Goal: Task Accomplishment & Management: Manage account settings

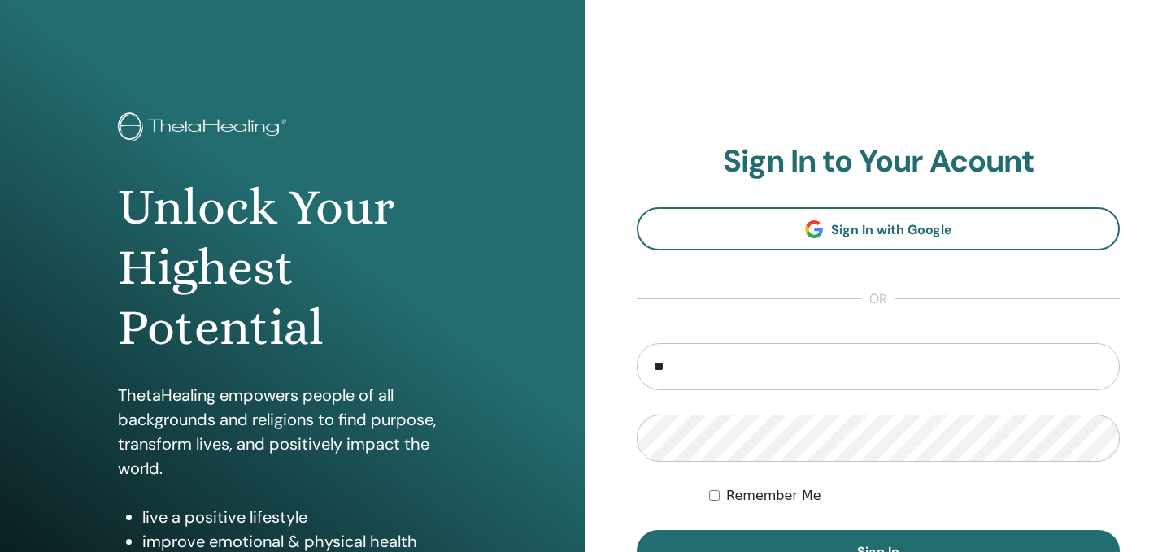
type input "**********"
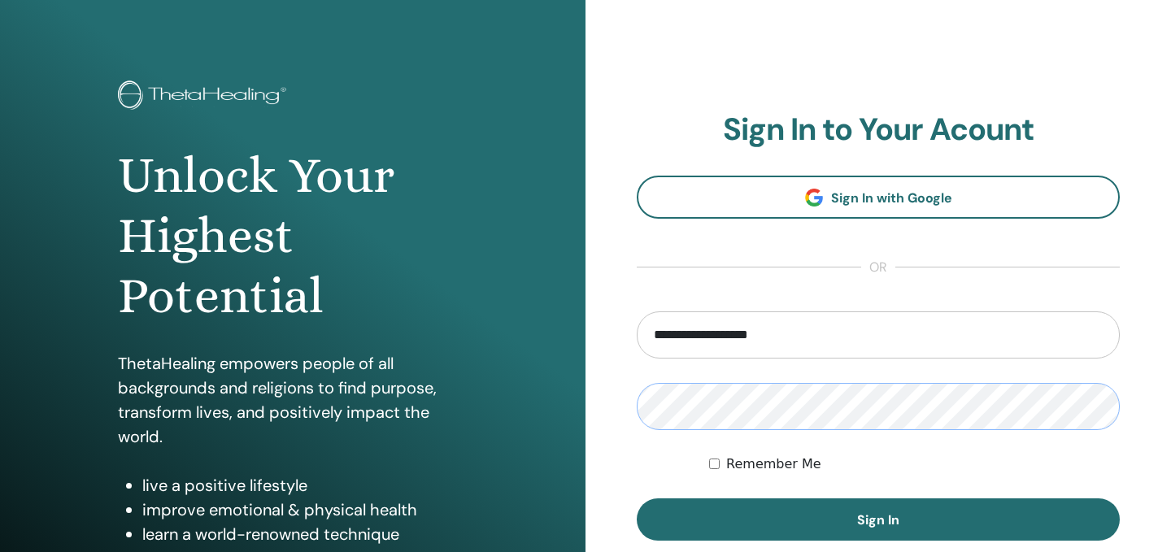
scroll to position [33, 0]
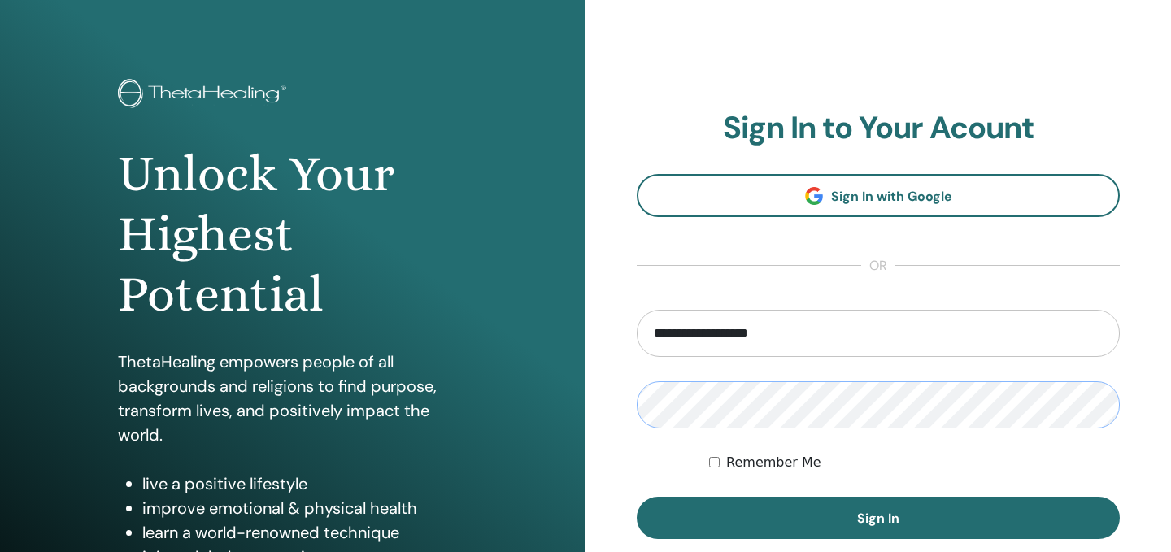
click at [614, 394] on div "**********" at bounding box center [877, 357] width 585 height 781
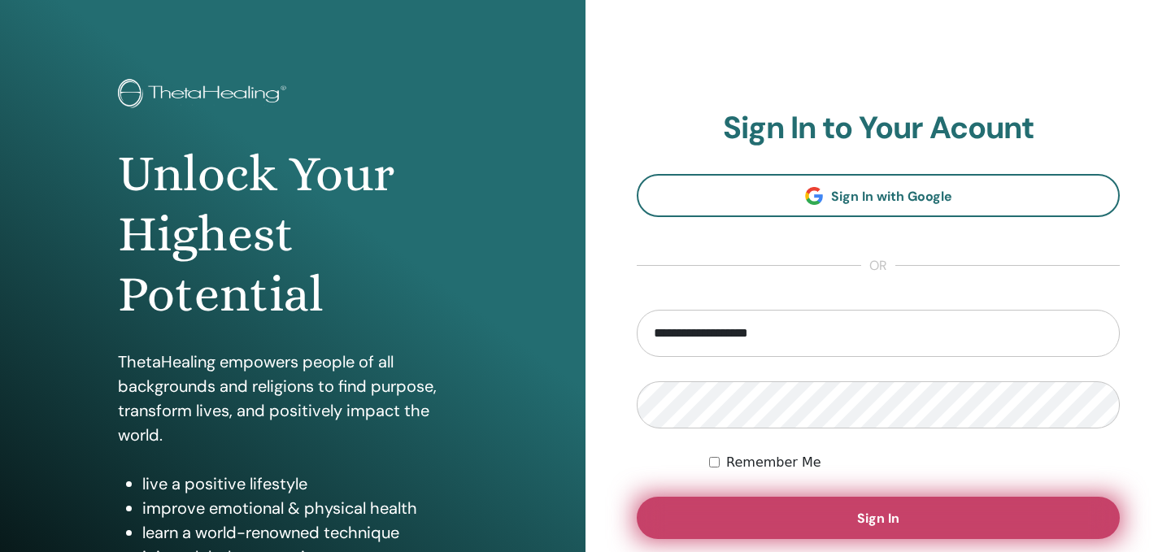
click at [700, 507] on button "Sign In" at bounding box center [878, 518] width 483 height 42
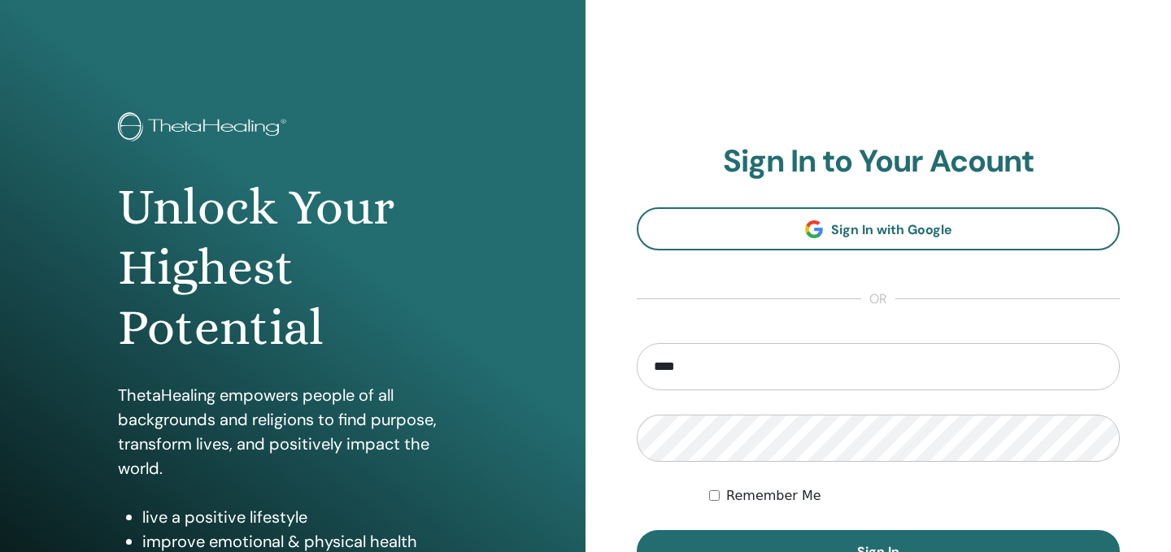
type input "**********"
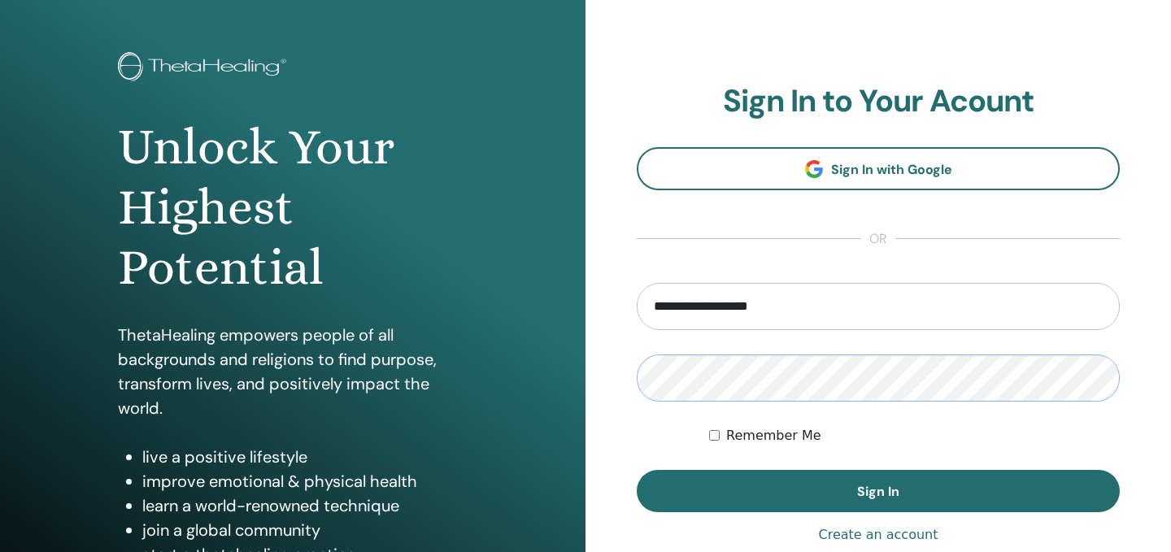
scroll to position [83, 0]
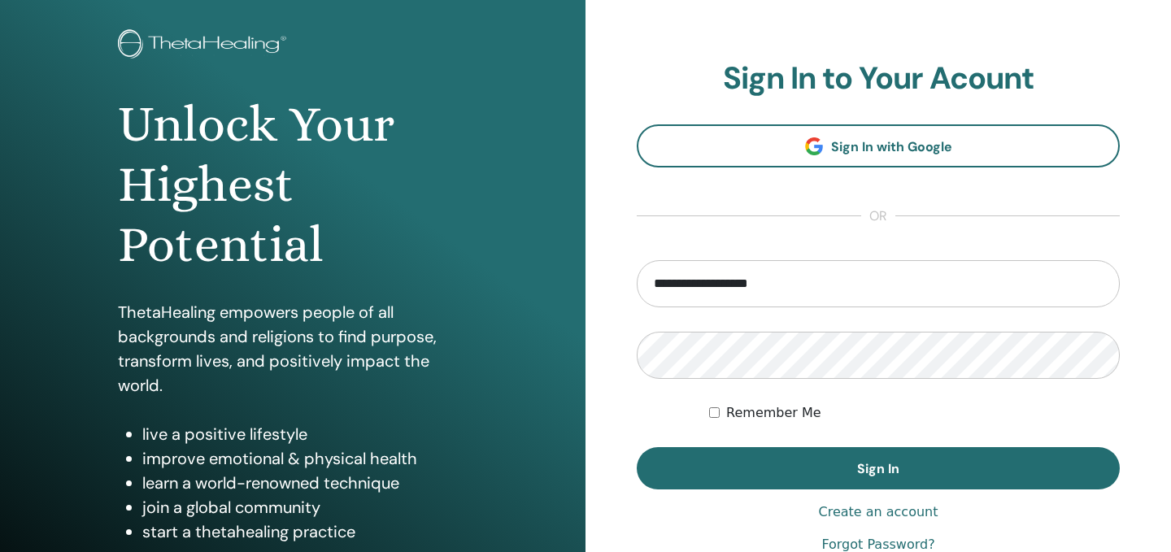
click at [802, 410] on label "Remember Me" at bounding box center [773, 413] width 95 height 20
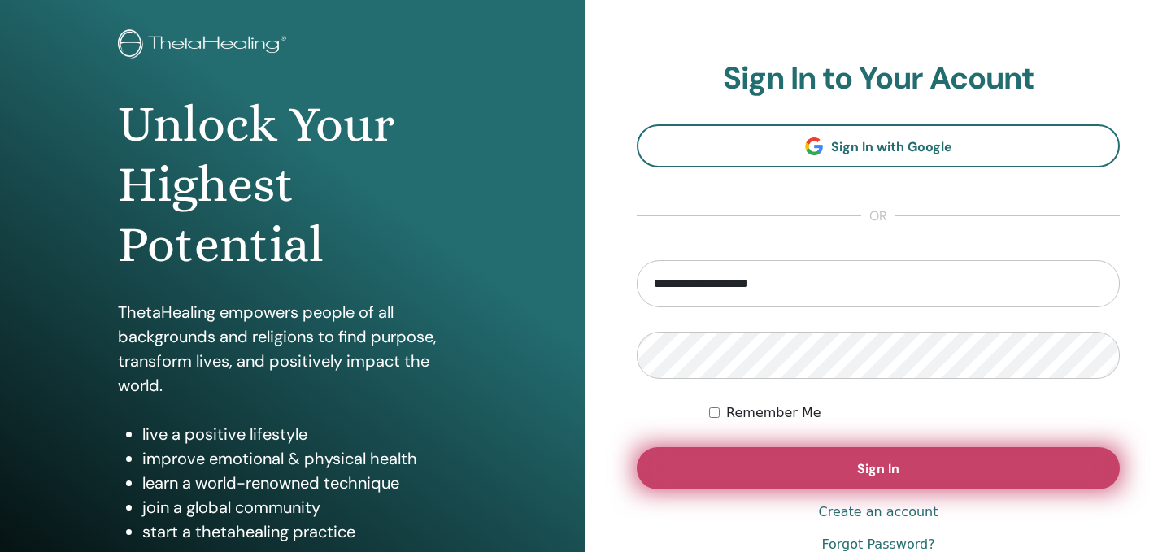
click at [842, 472] on button "Sign In" at bounding box center [878, 468] width 483 height 42
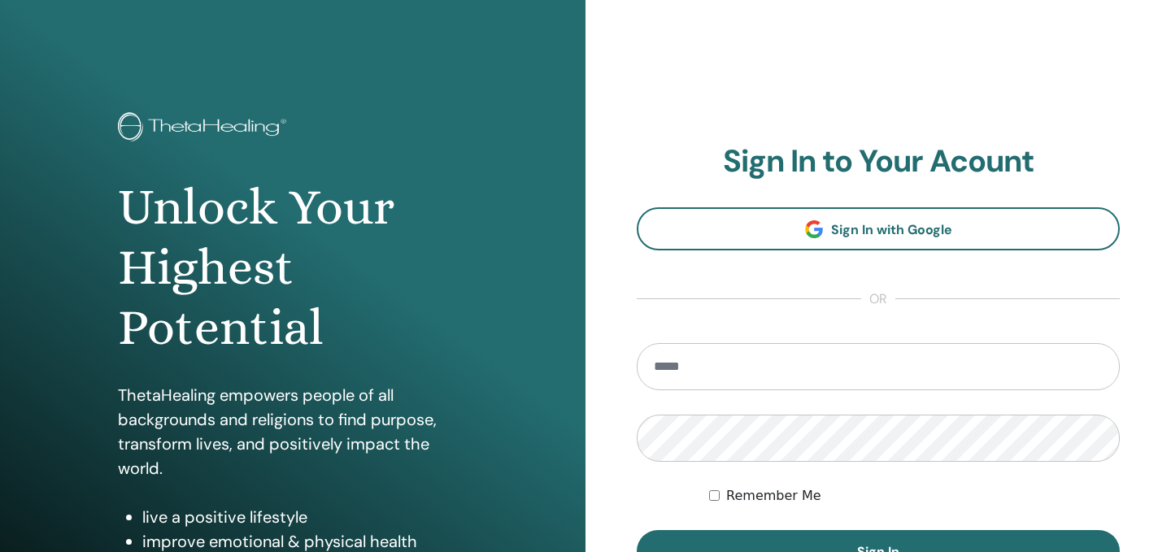
click at [731, 361] on input "email" at bounding box center [878, 366] width 483 height 47
type input "**********"
click at [802, 496] on label "Remember Me" at bounding box center [773, 496] width 95 height 20
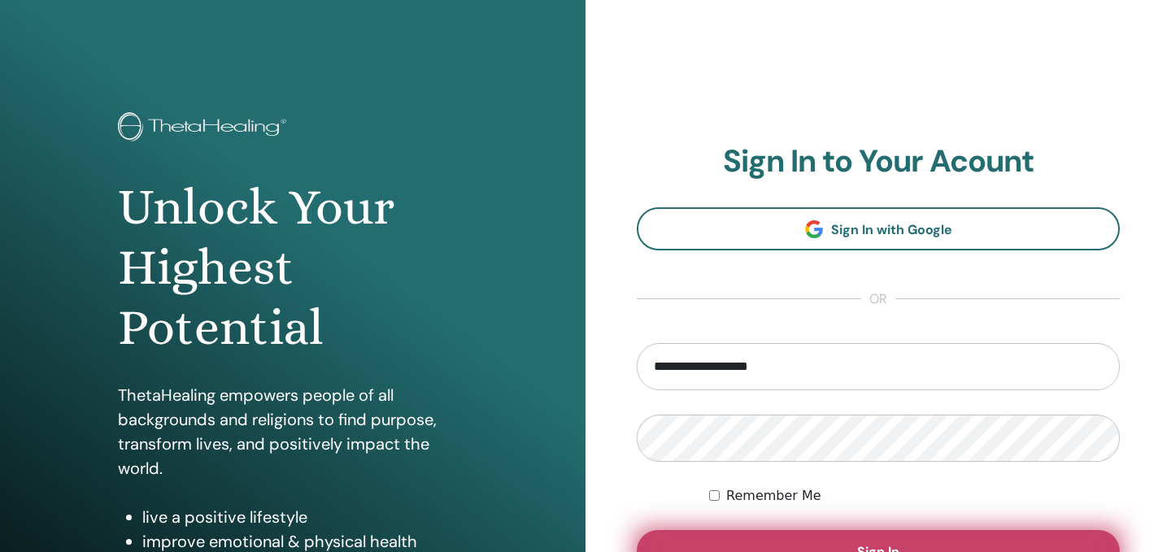
click at [803, 544] on button "Sign In" at bounding box center [878, 551] width 483 height 42
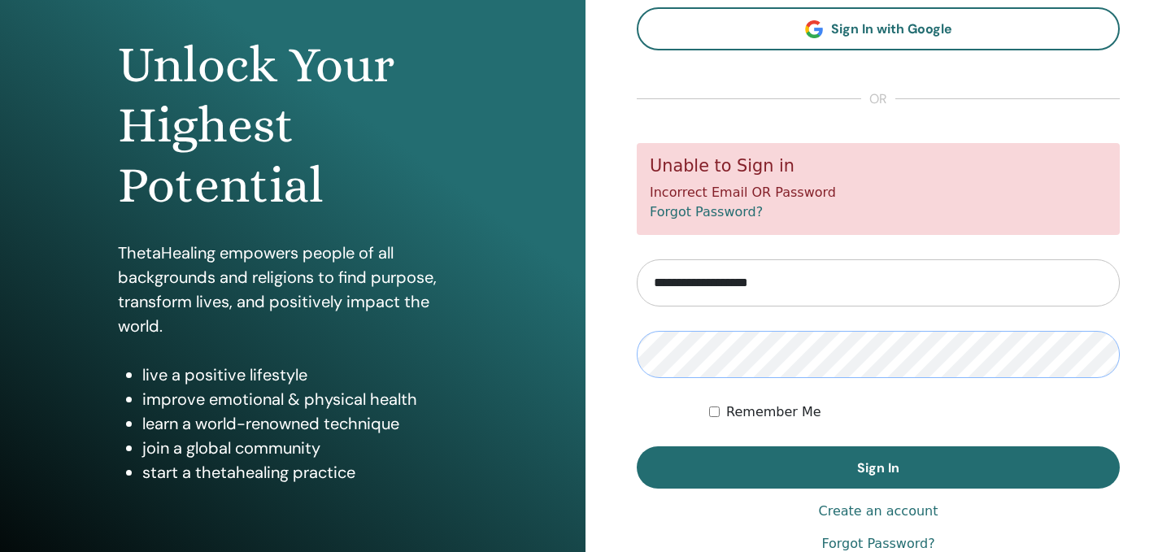
scroll to position [159, 0]
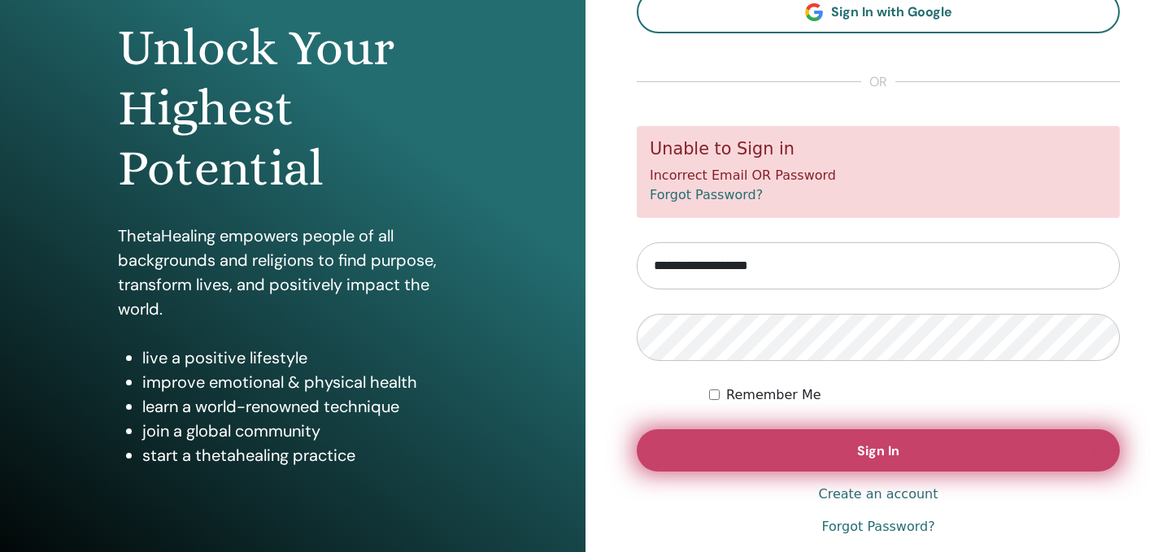
click at [816, 451] on button "Sign In" at bounding box center [878, 450] width 483 height 42
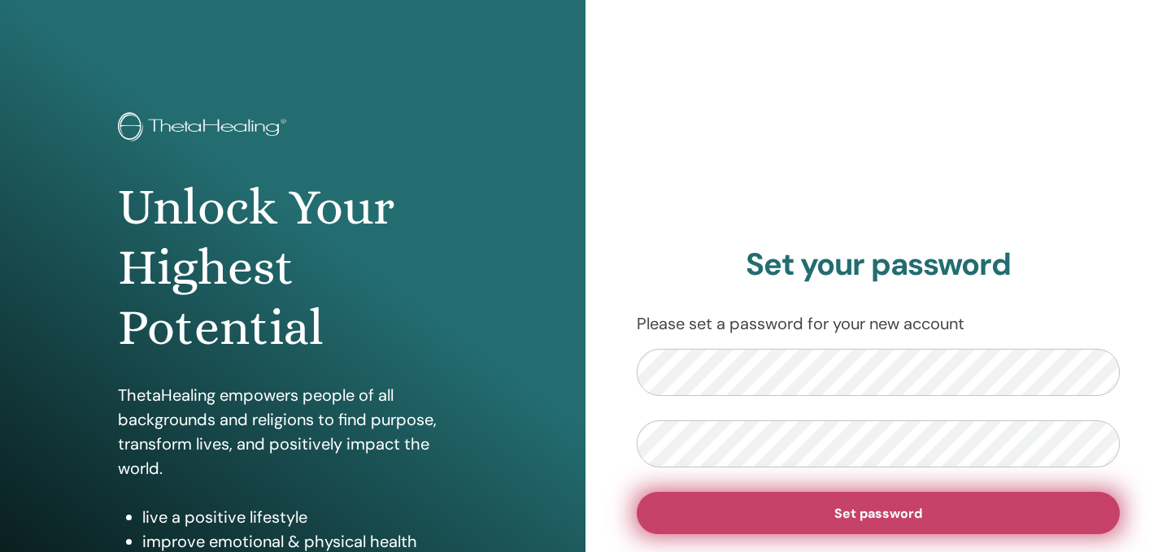
click at [753, 522] on button "Set password" at bounding box center [878, 513] width 483 height 42
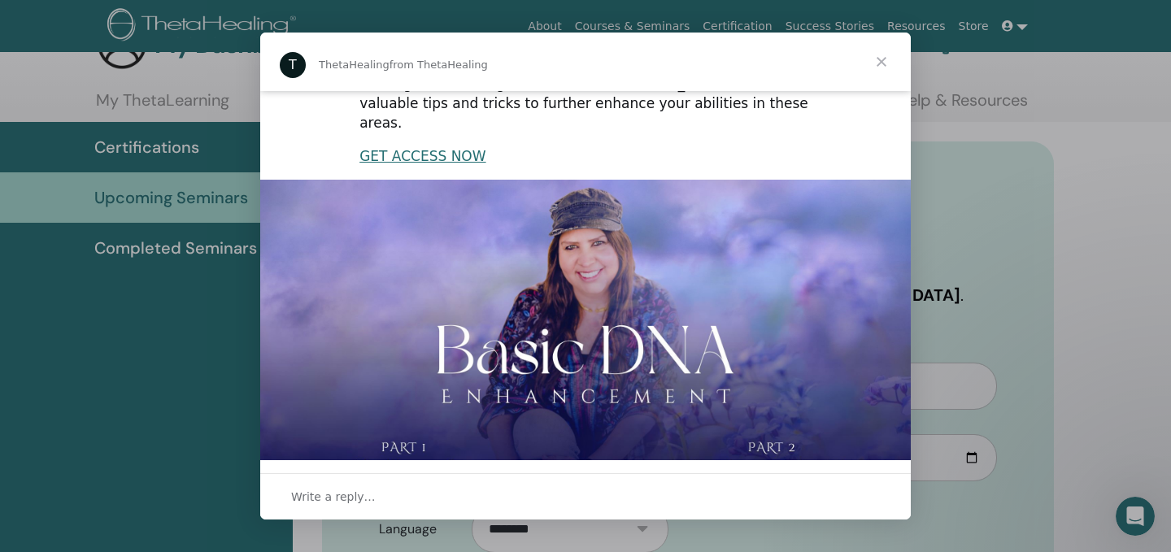
scroll to position [417, 0]
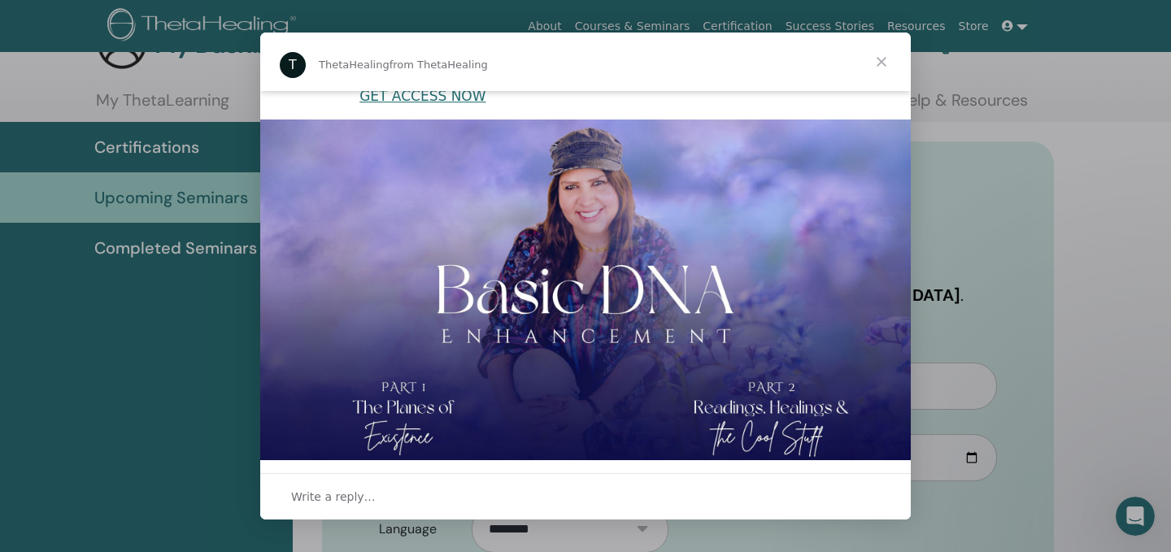
click at [882, 60] on span "Close" at bounding box center [881, 62] width 59 height 59
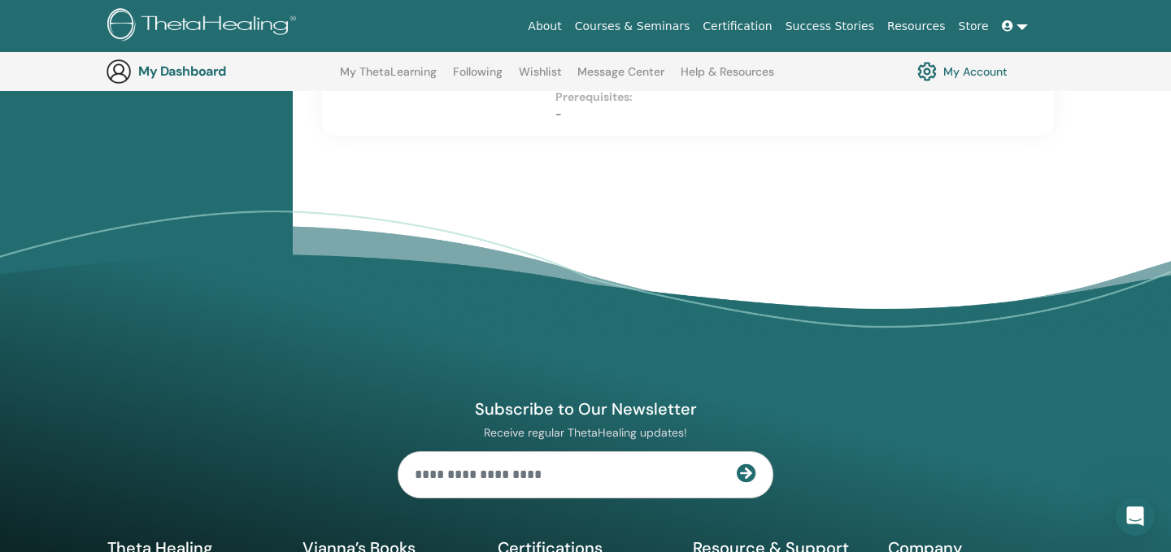
scroll to position [1061, 0]
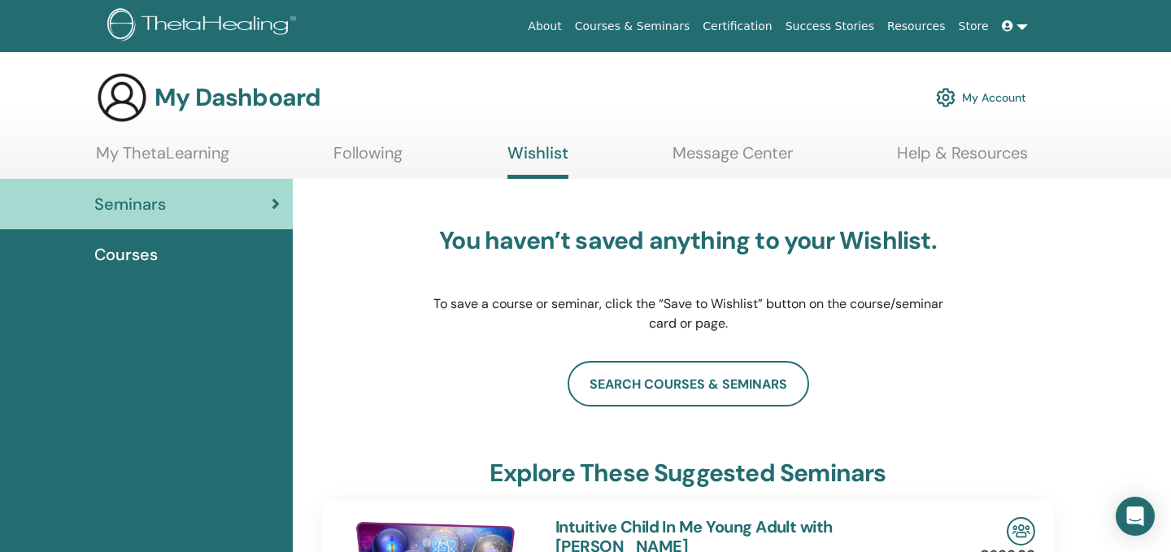
click at [994, 102] on link "My Account" at bounding box center [981, 98] width 90 height 36
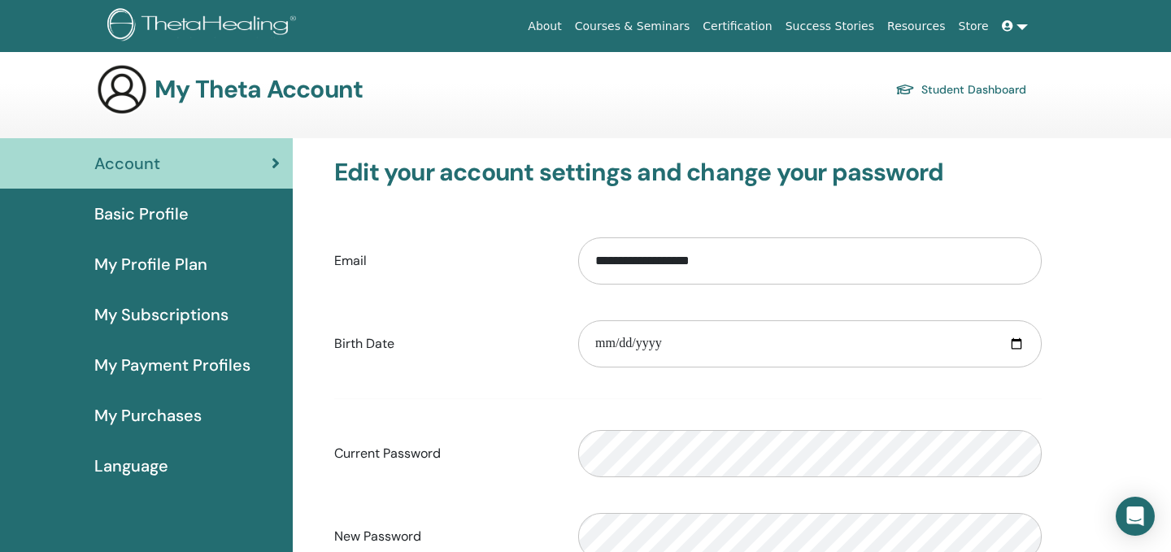
scroll to position [15, 0]
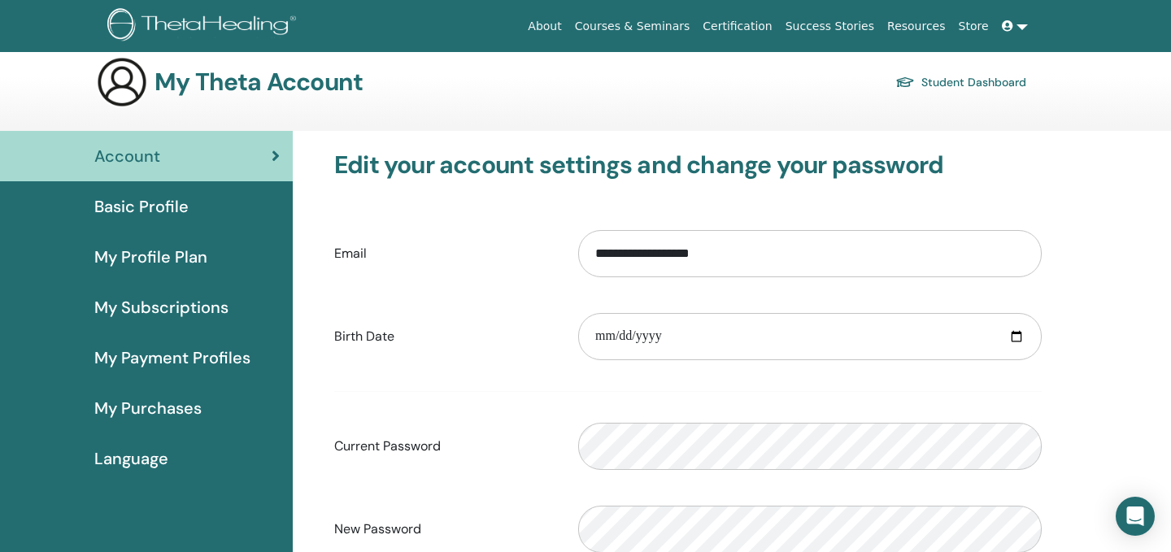
click at [184, 214] on span "Basic Profile" at bounding box center [141, 206] width 94 height 24
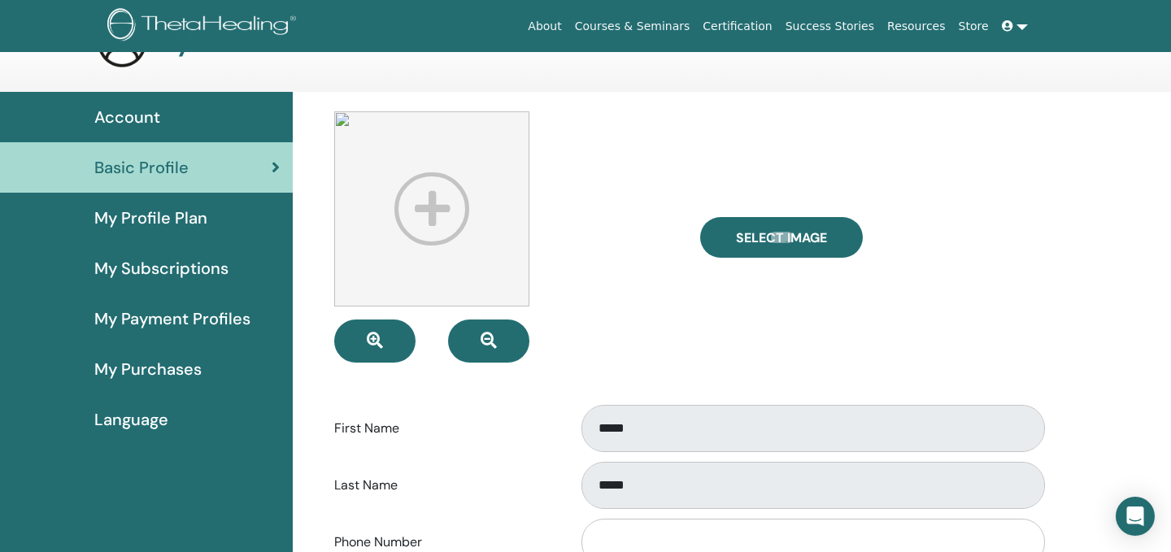
scroll to position [49, 0]
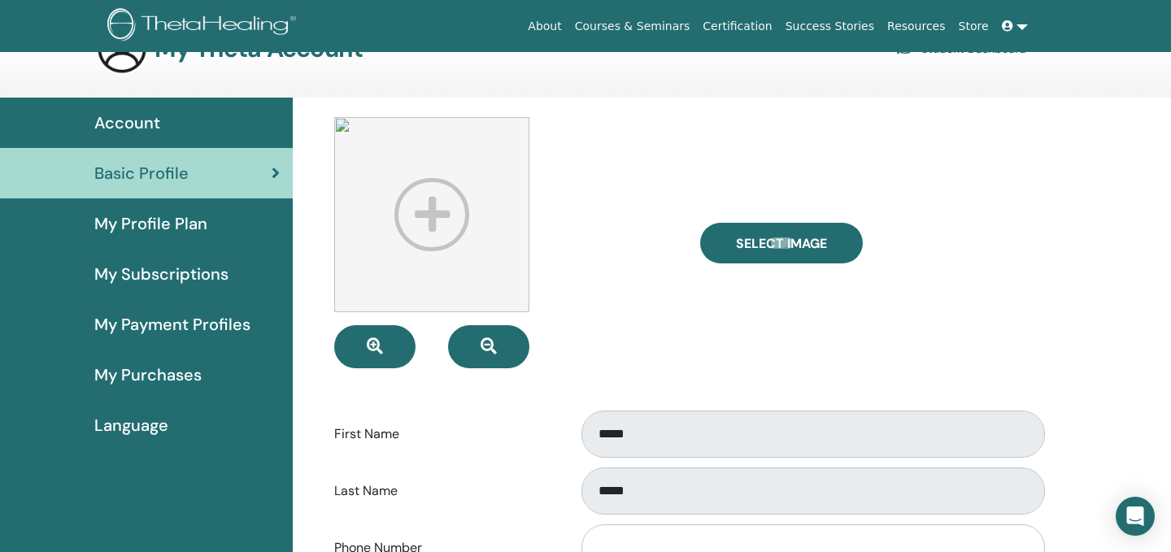
click at [204, 215] on span "My Profile Plan" at bounding box center [150, 223] width 113 height 24
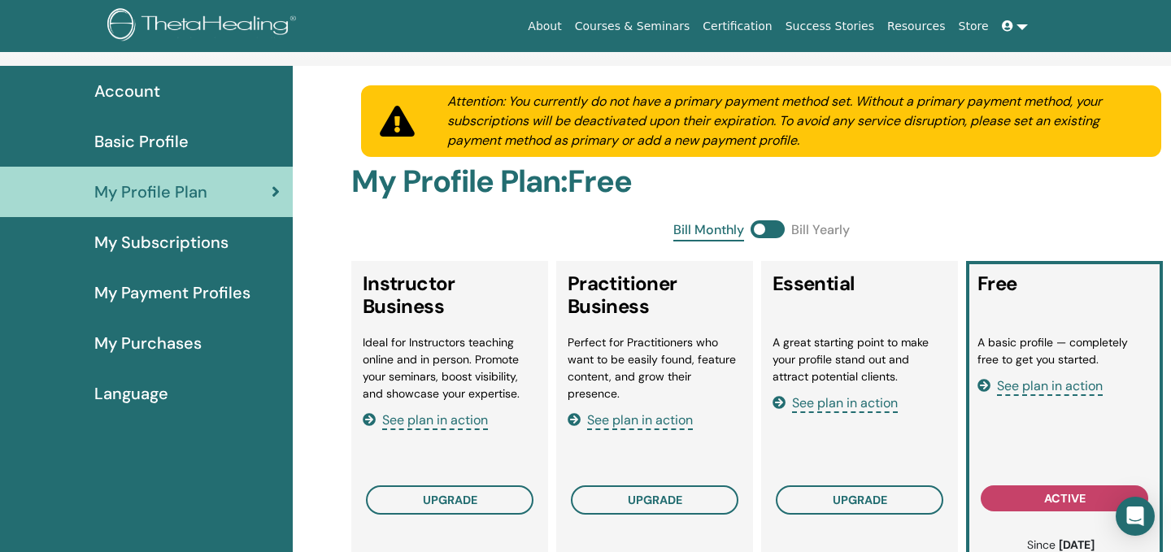
scroll to position [85, 0]
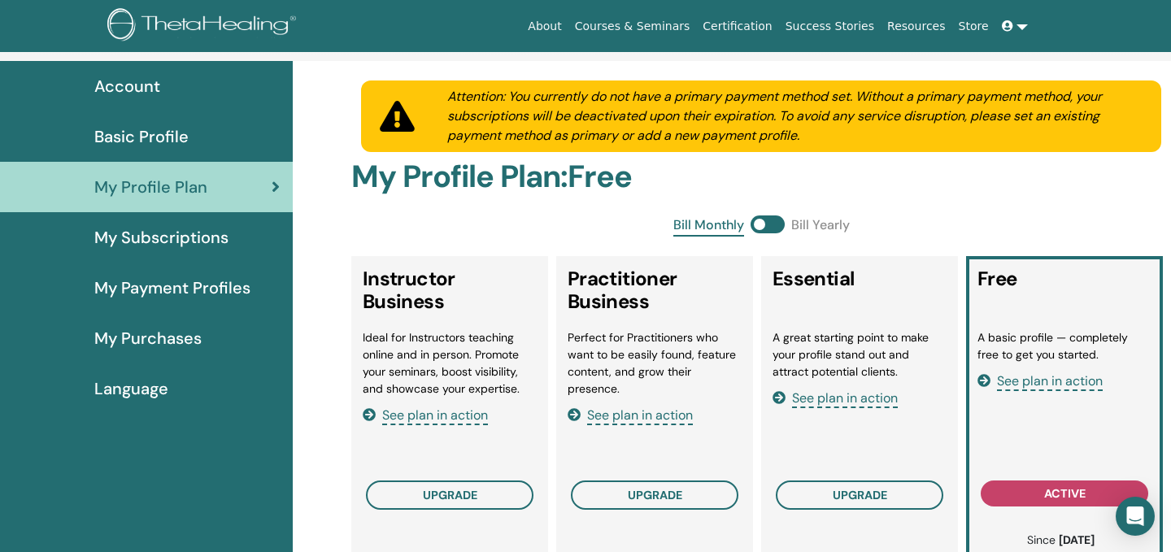
click at [226, 237] on span "My Subscriptions" at bounding box center [161, 237] width 134 height 24
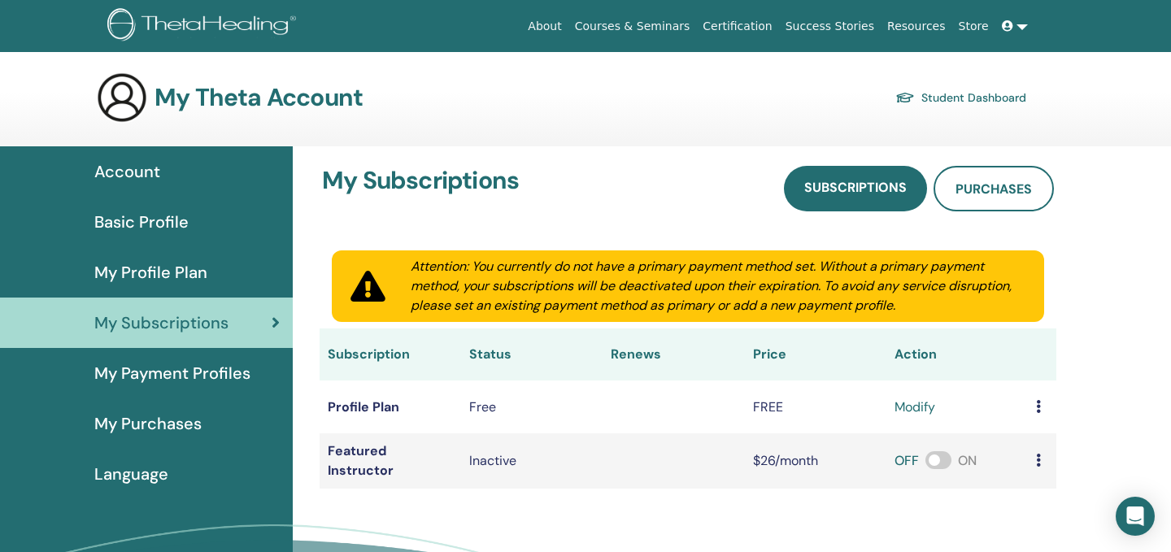
click at [248, 375] on span "My Payment Profiles" at bounding box center [172, 373] width 156 height 24
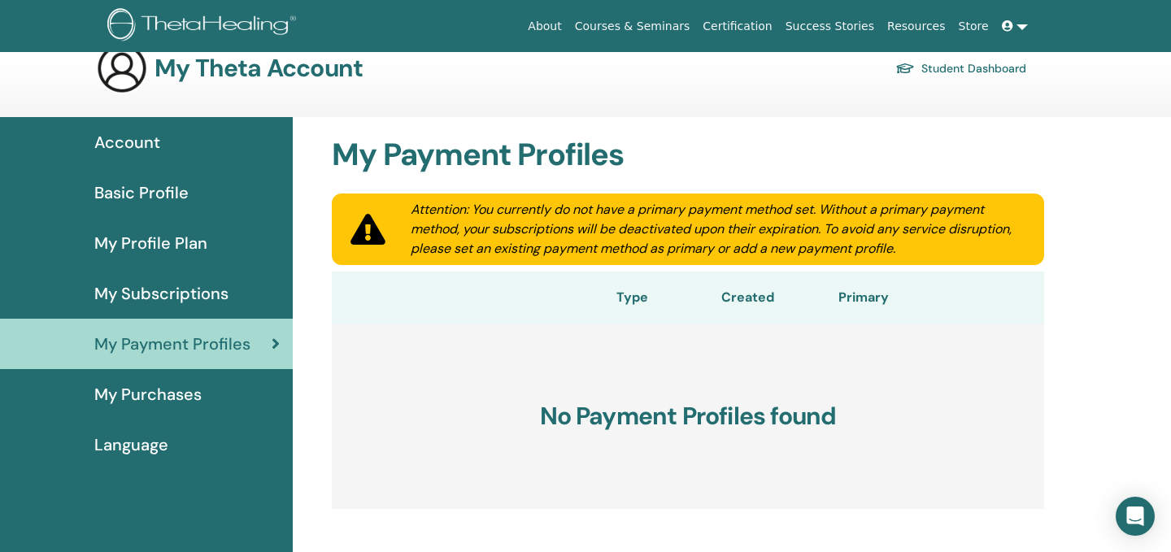
scroll to position [36, 0]
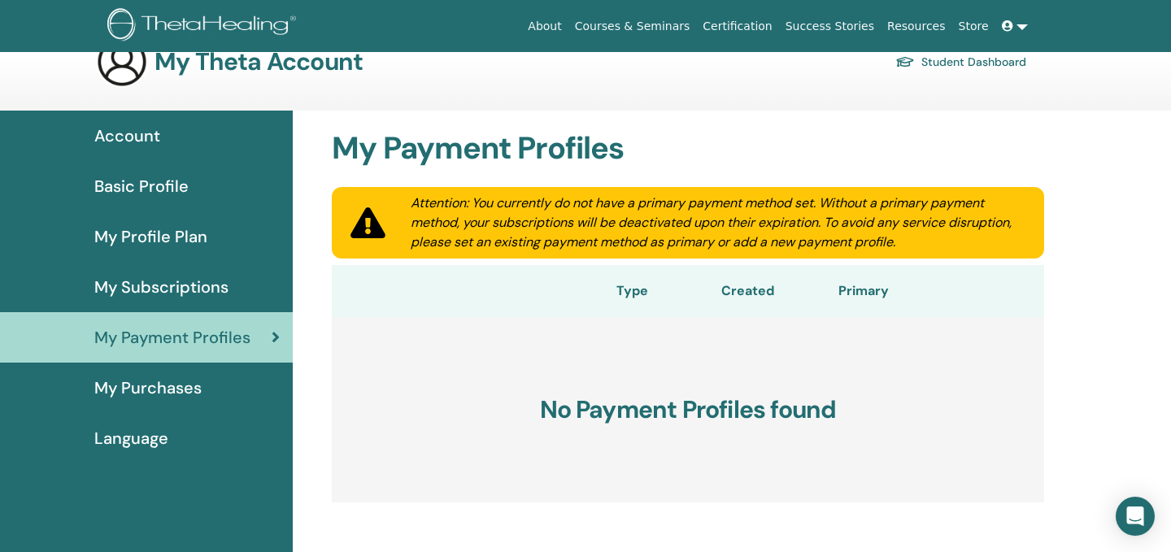
click at [239, 400] on link "My Purchases" at bounding box center [146, 388] width 293 height 50
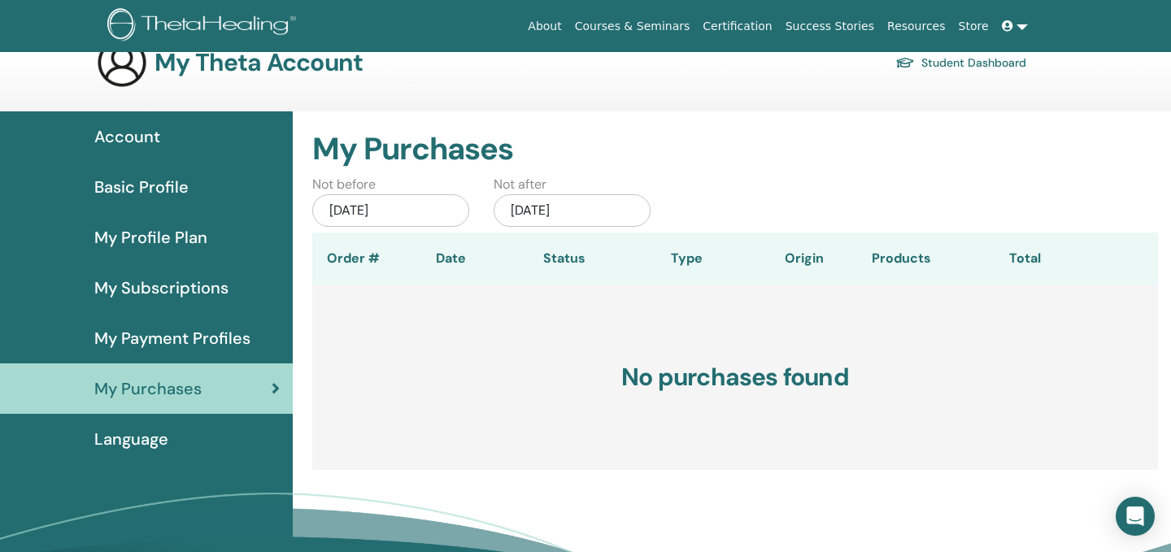
scroll to position [37, 0]
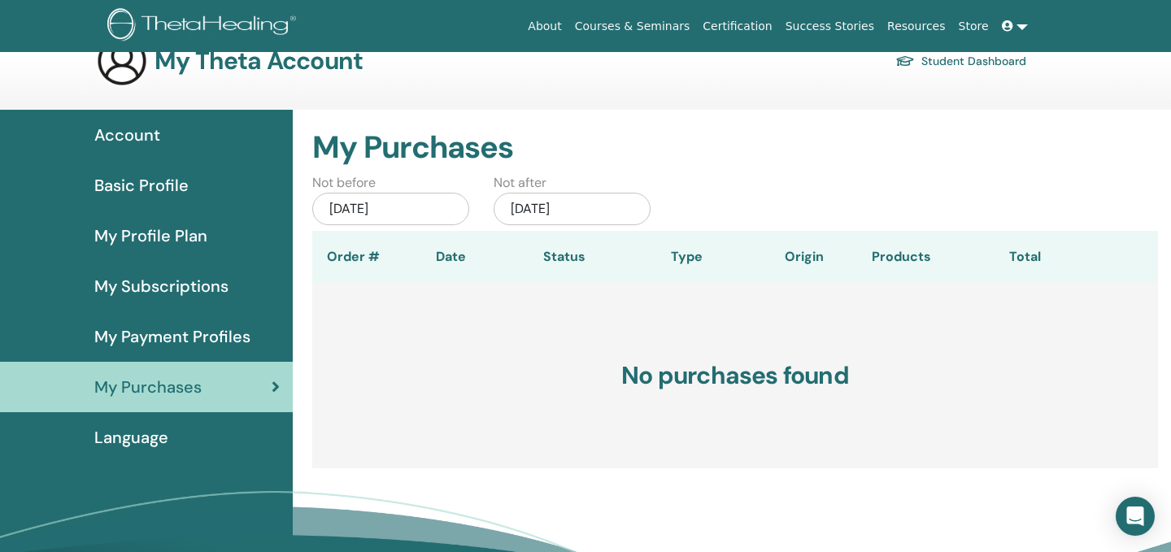
click at [228, 435] on div "Language" at bounding box center [146, 437] width 267 height 24
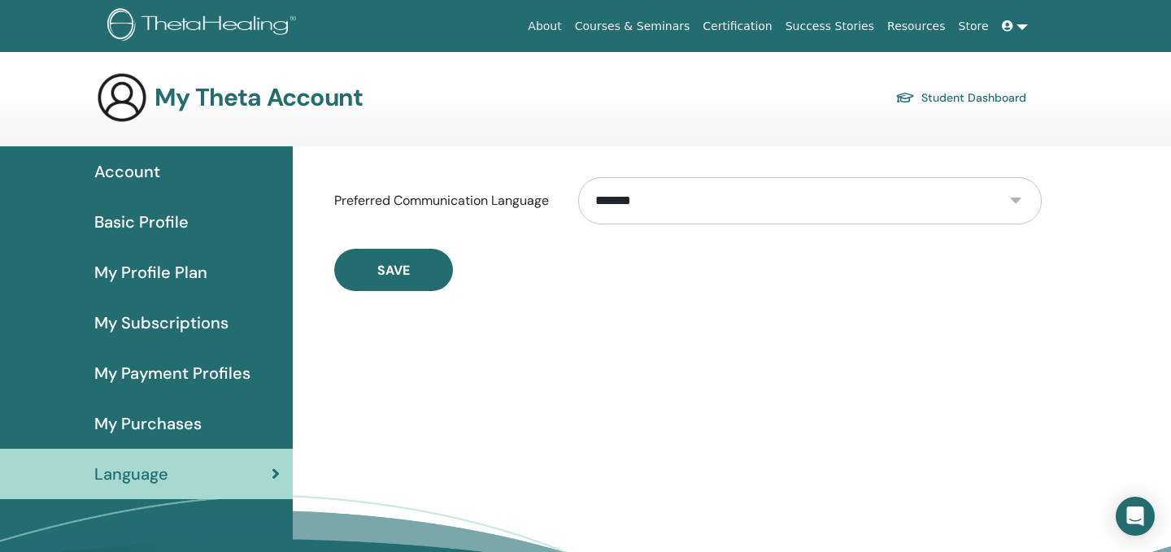
click at [711, 224] on div "**********" at bounding box center [810, 201] width 488 height 70
click at [712, 217] on select "**********" at bounding box center [809, 200] width 463 height 47
select select "***"
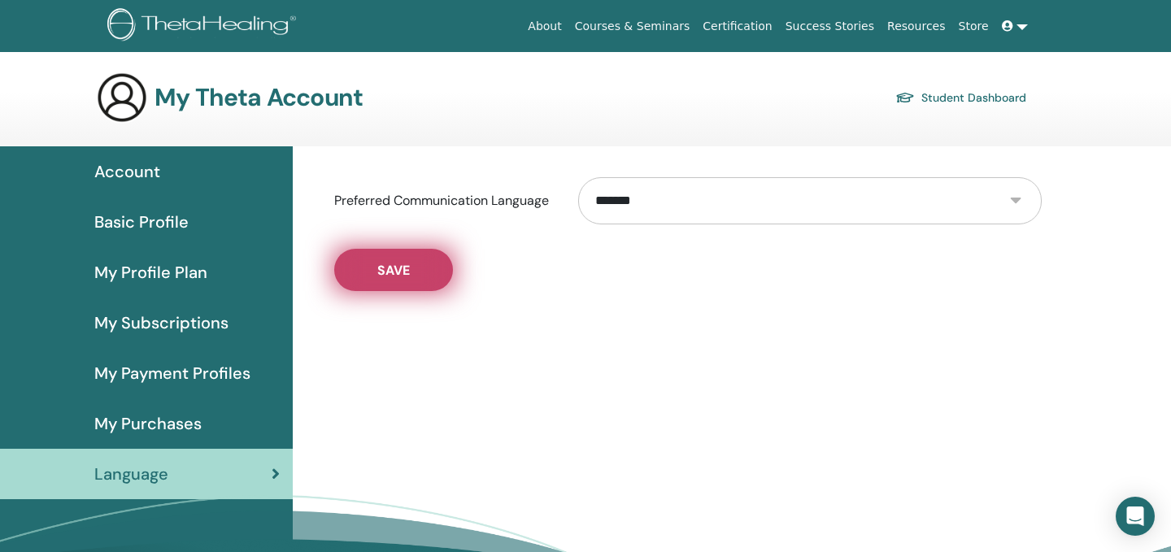
click at [429, 289] on button "Save" at bounding box center [393, 270] width 119 height 42
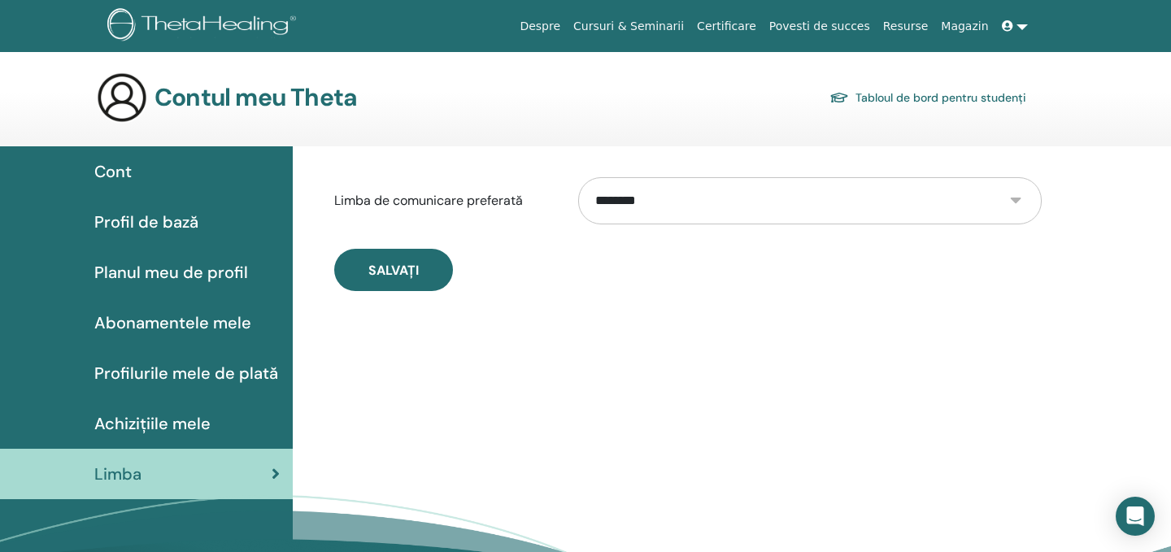
click at [141, 178] on div "Cont" at bounding box center [146, 171] width 267 height 24
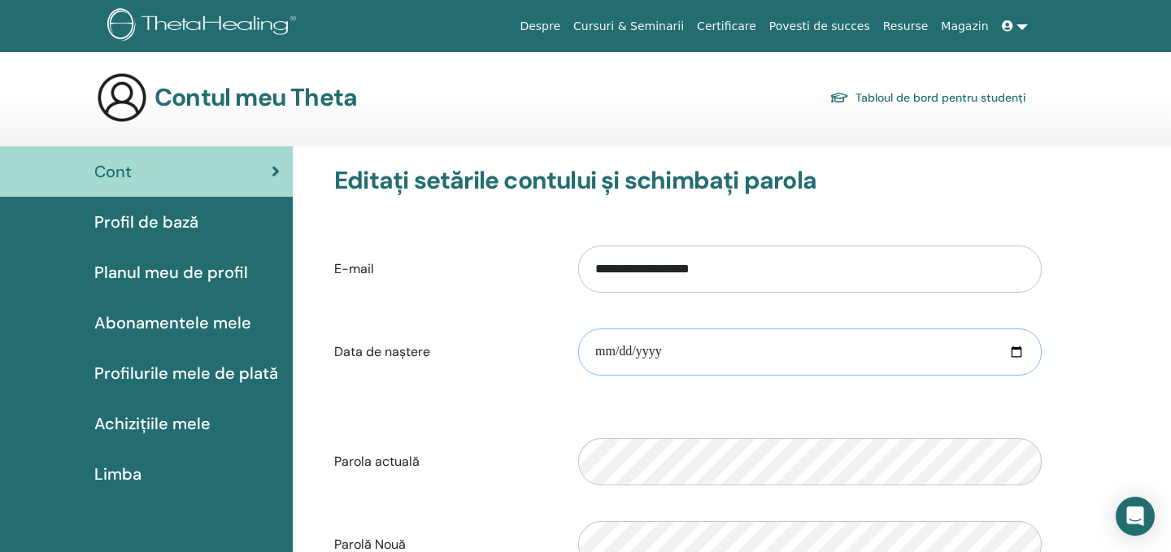
click at [702, 352] on input "date" at bounding box center [809, 351] width 463 height 47
type input "**********"
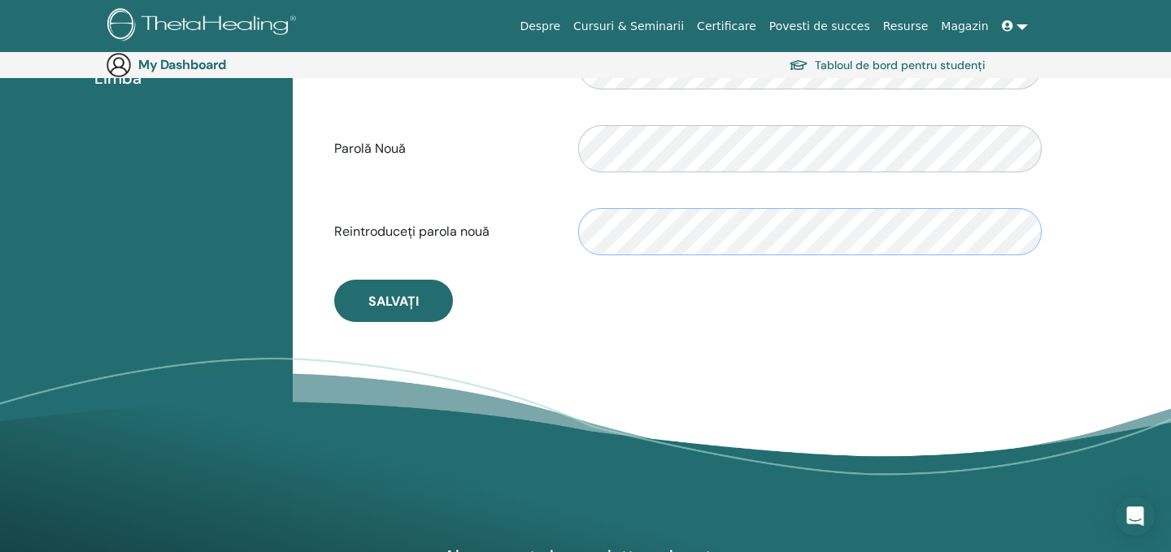
scroll to position [485, 0]
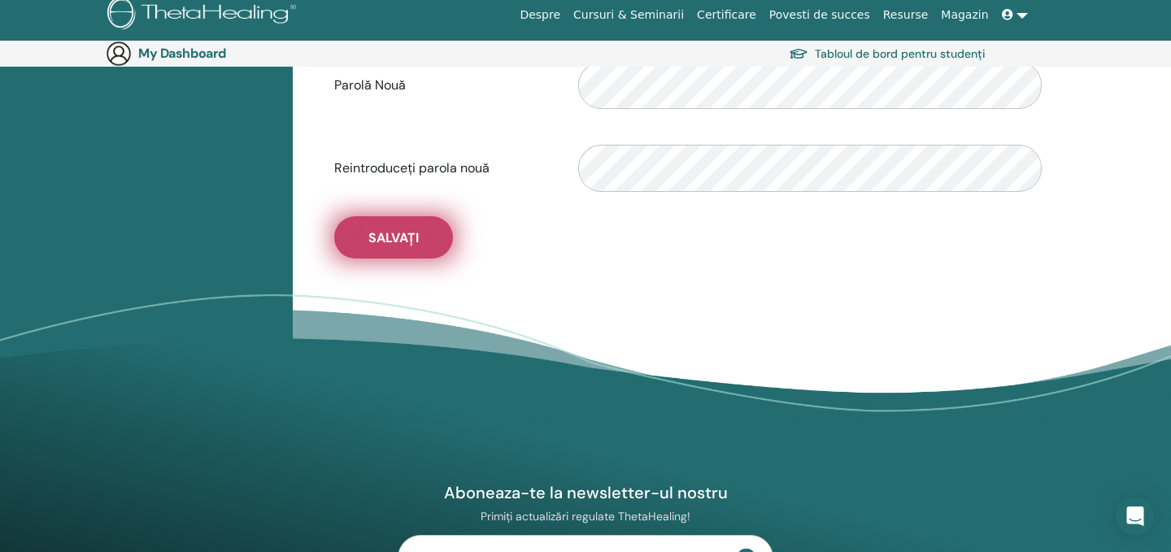
click at [411, 247] on button "Salvați" at bounding box center [393, 237] width 119 height 42
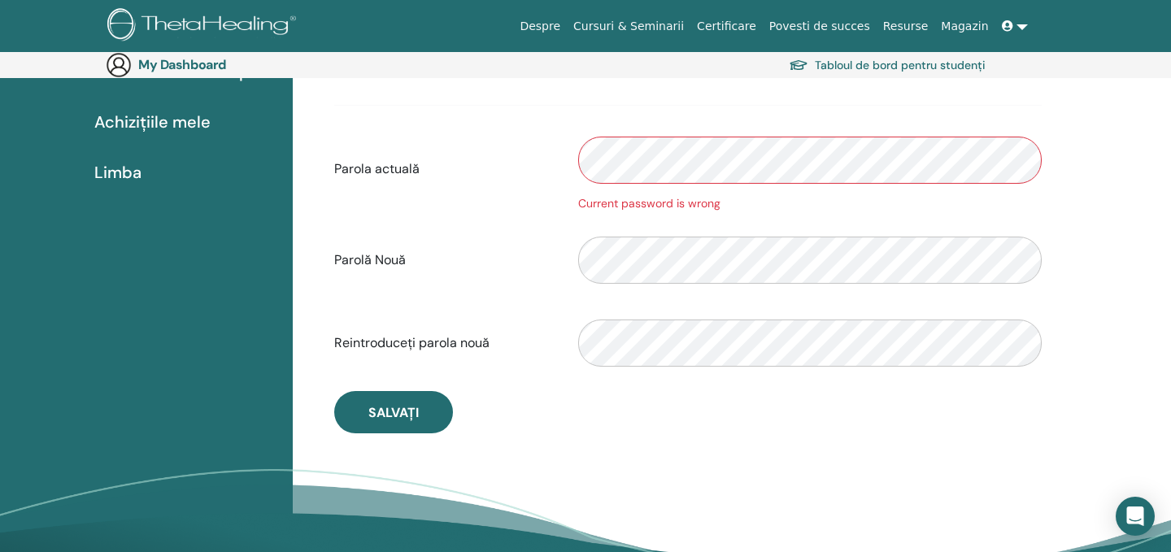
scroll to position [324, 0]
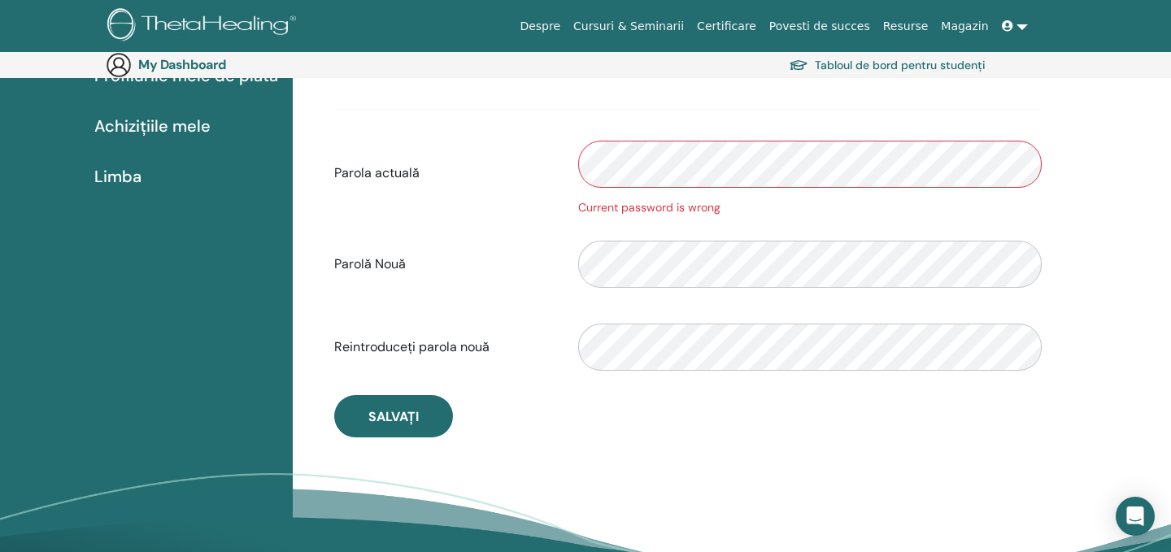
click at [551, 160] on div "Parola actuală Current password is wrong" at bounding box center [688, 172] width 732 height 87
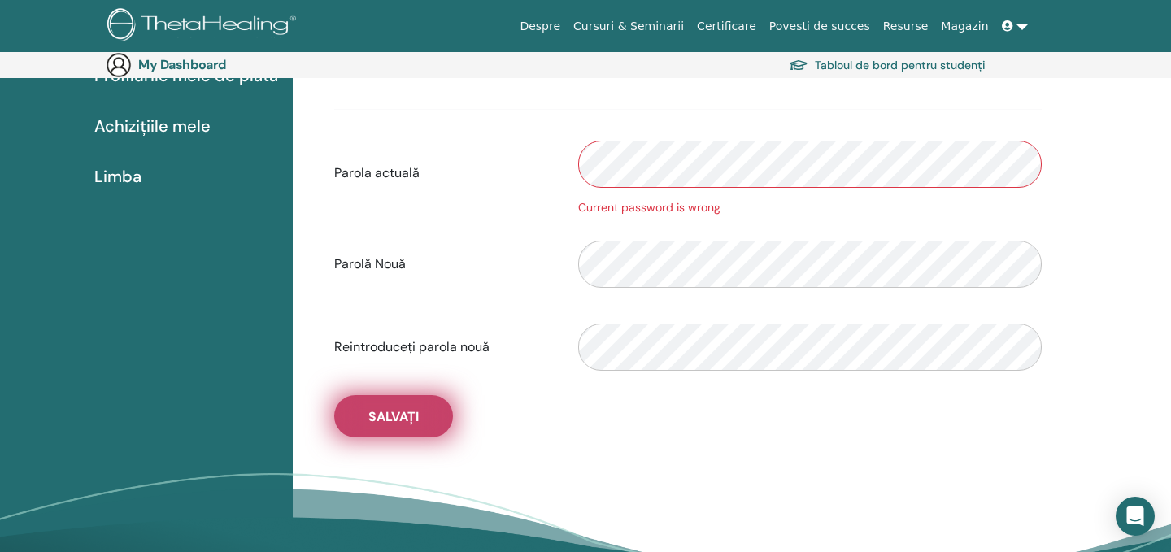
click at [423, 424] on button "Salvați" at bounding box center [393, 416] width 119 height 42
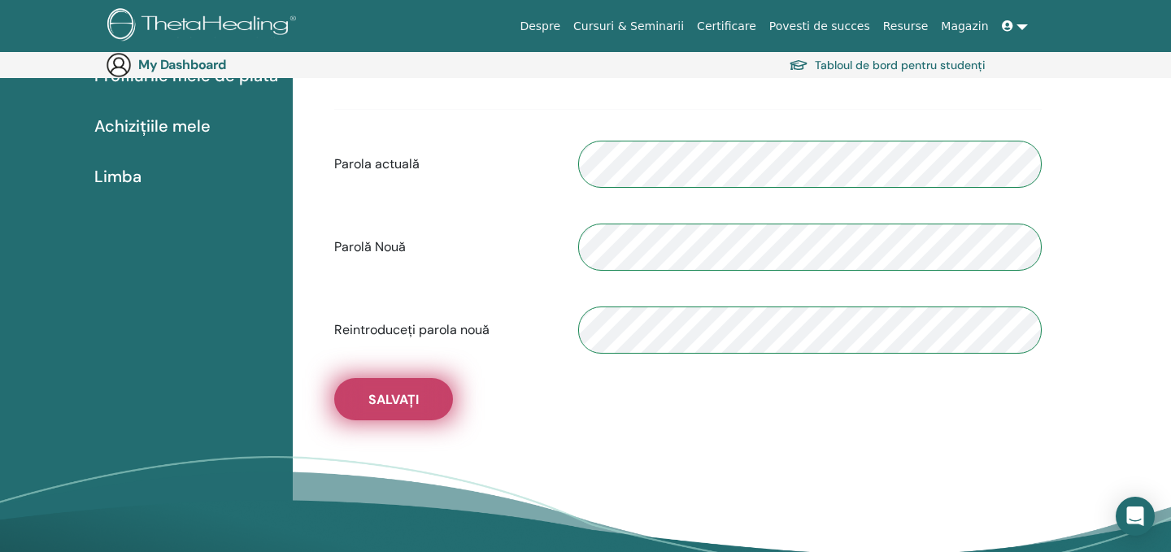
click at [408, 407] on span "Salvați" at bounding box center [393, 399] width 50 height 17
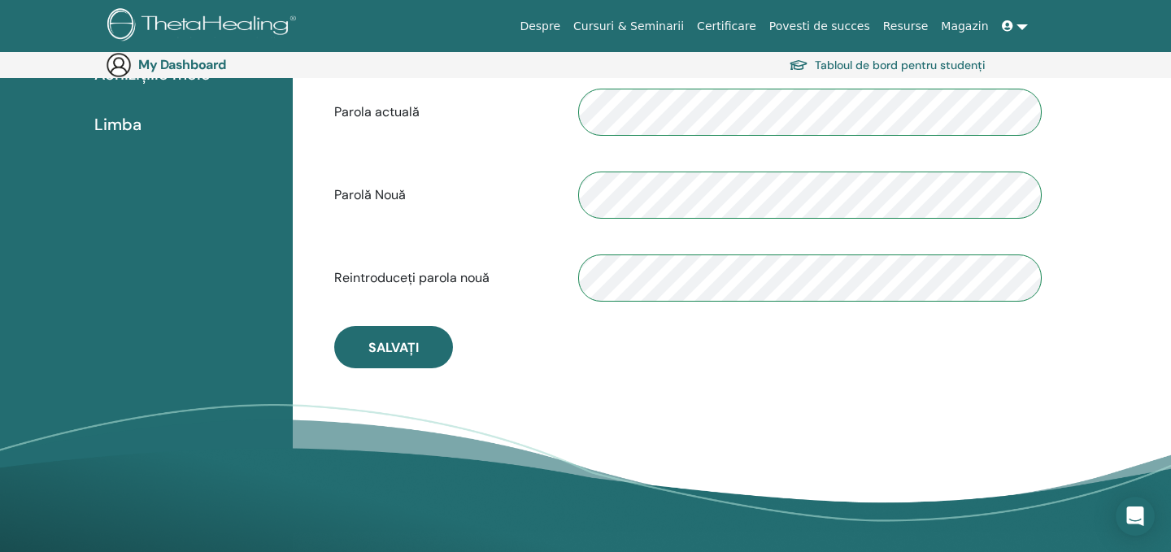
scroll to position [234, 0]
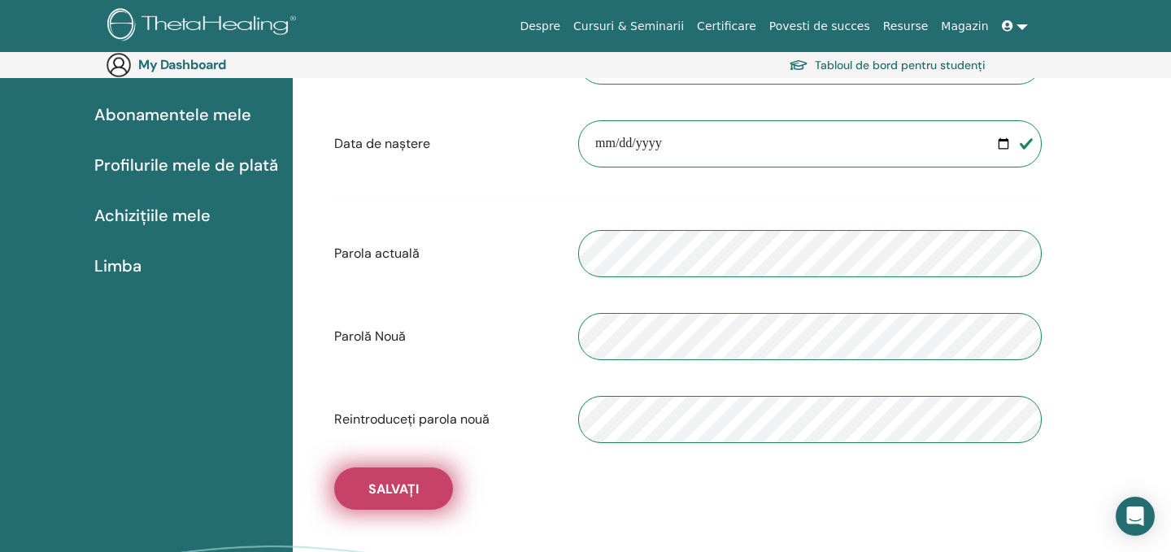
click at [432, 483] on button "Salvați" at bounding box center [393, 488] width 119 height 42
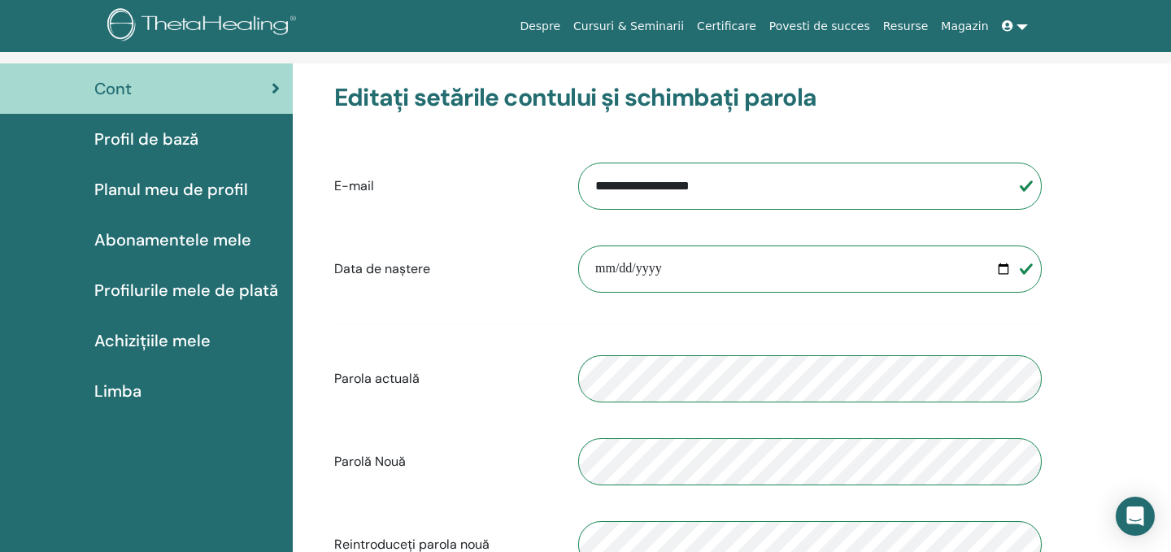
scroll to position [72, 0]
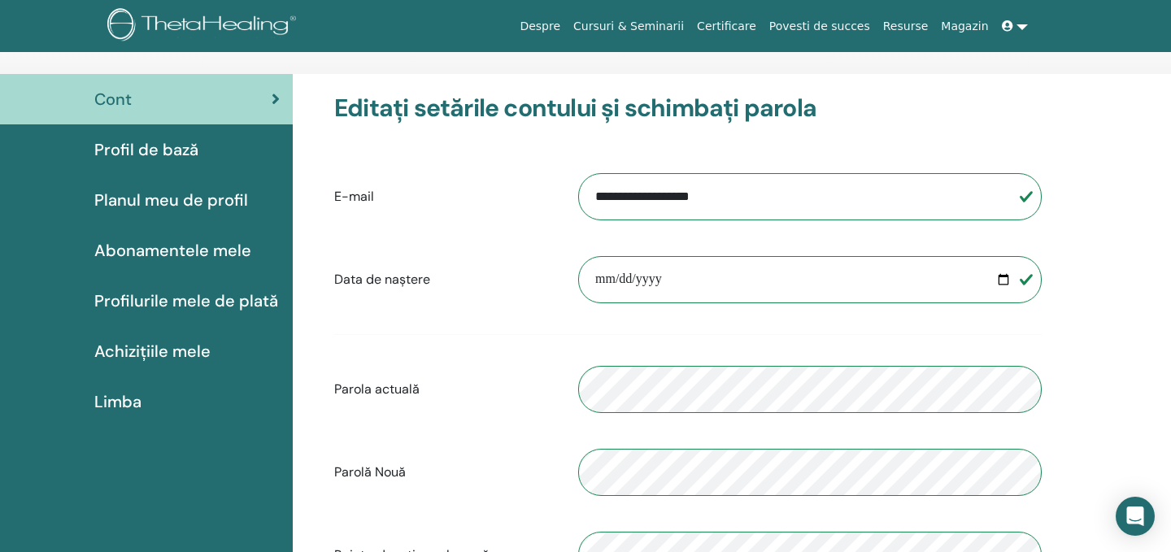
click at [198, 154] on div "Profil de bază" at bounding box center [146, 149] width 267 height 24
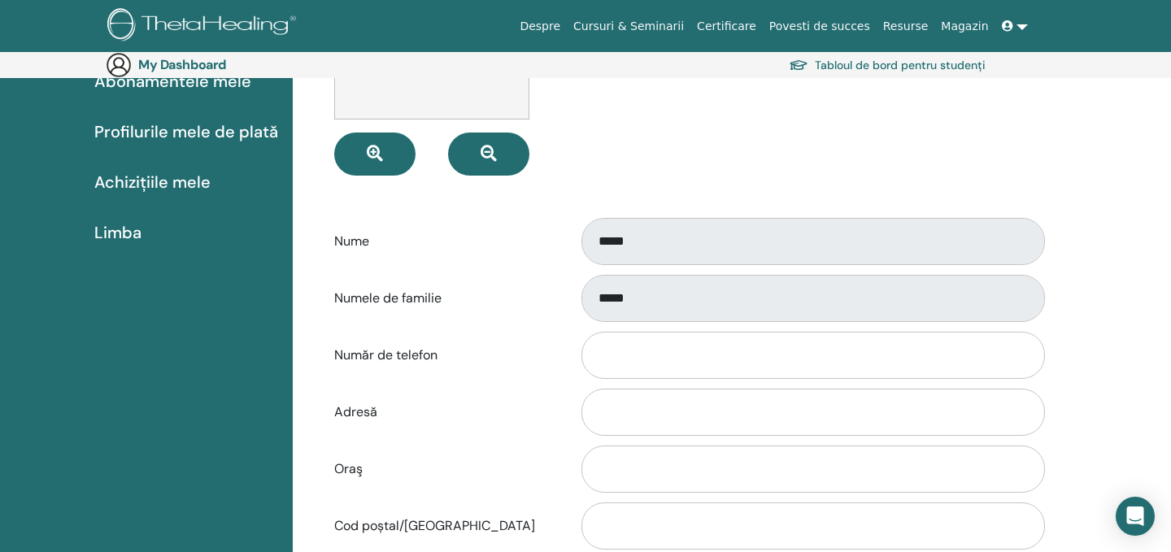
scroll to position [395, 0]
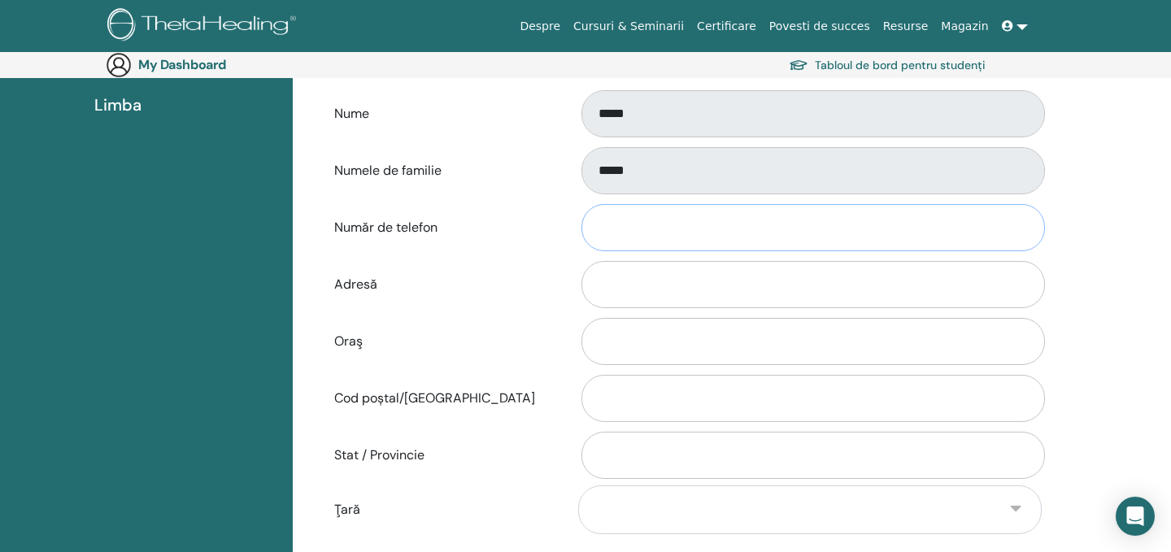
click at [621, 237] on input "Număr de telefon" at bounding box center [812, 227] width 463 height 47
type input "**********"
click at [647, 298] on input "Adresă" at bounding box center [812, 284] width 463 height 47
type input "**********"
type input "*********"
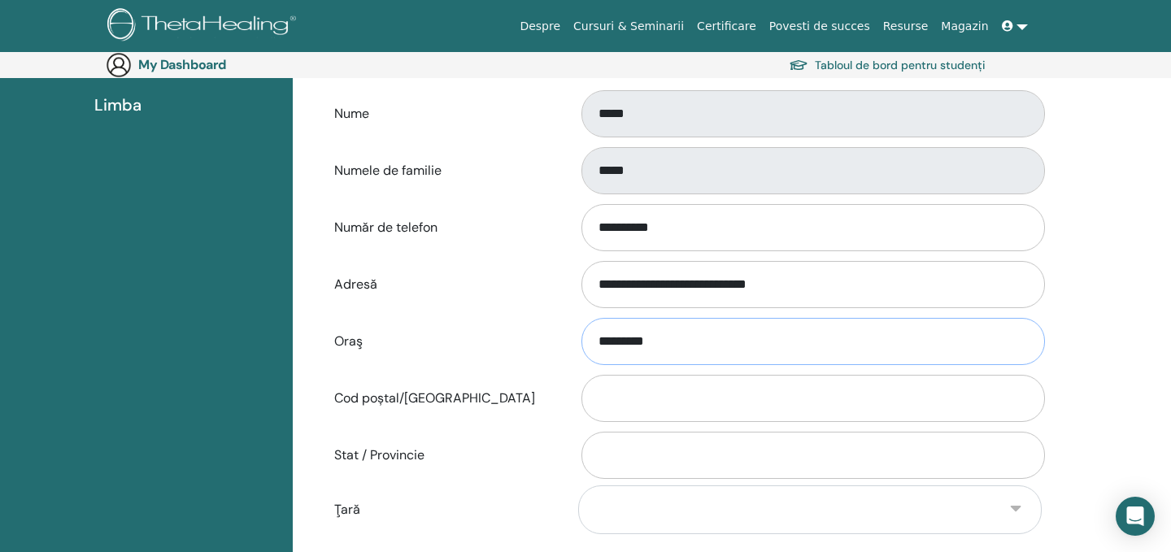
type input "******"
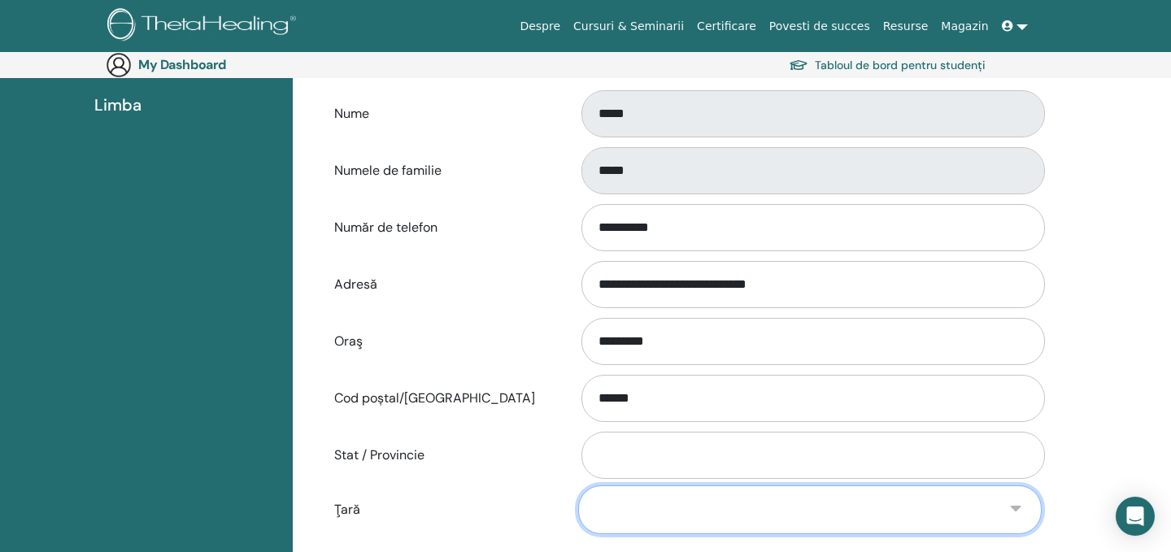
select select "***"
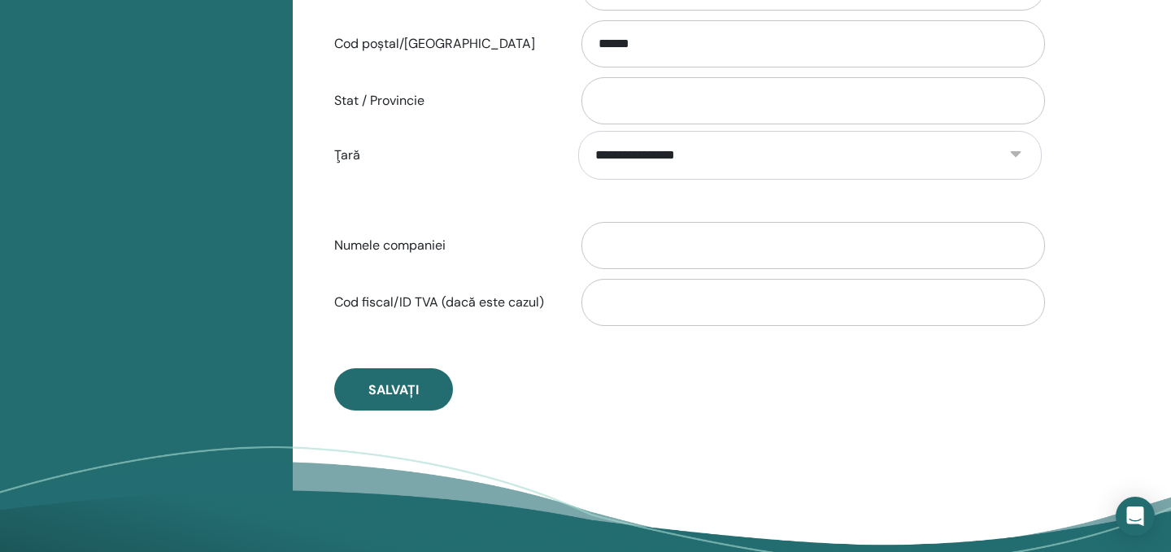
scroll to position [759, 0]
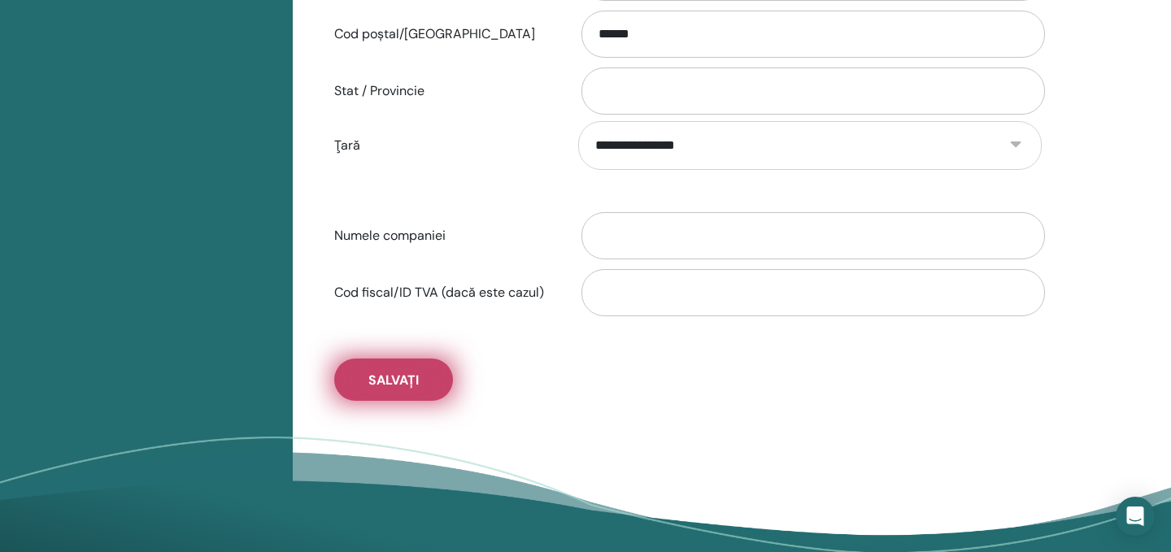
click at [407, 391] on button "Salvați" at bounding box center [393, 380] width 119 height 42
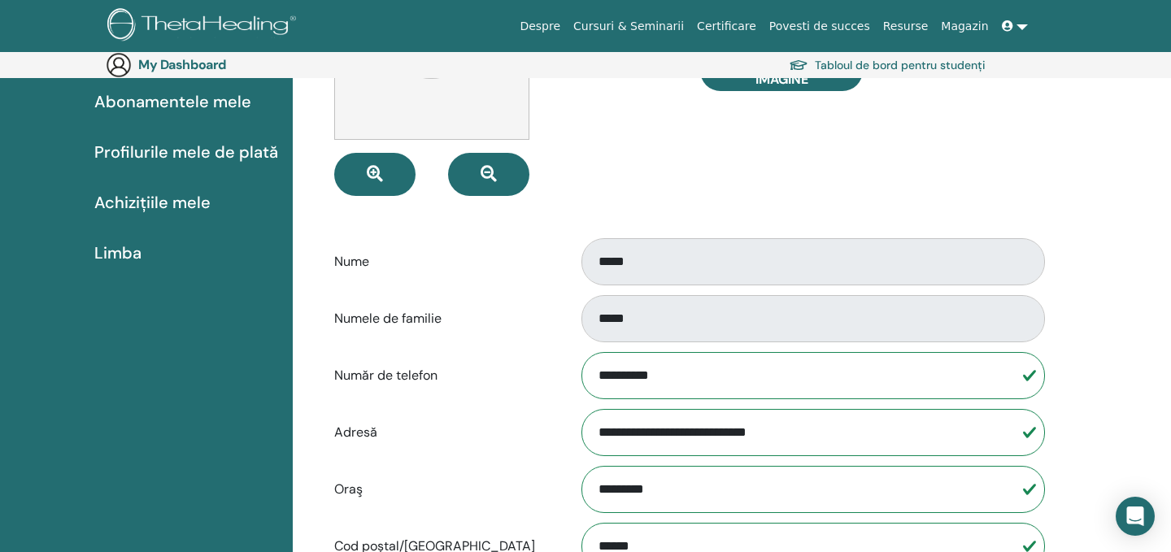
scroll to position [0, 0]
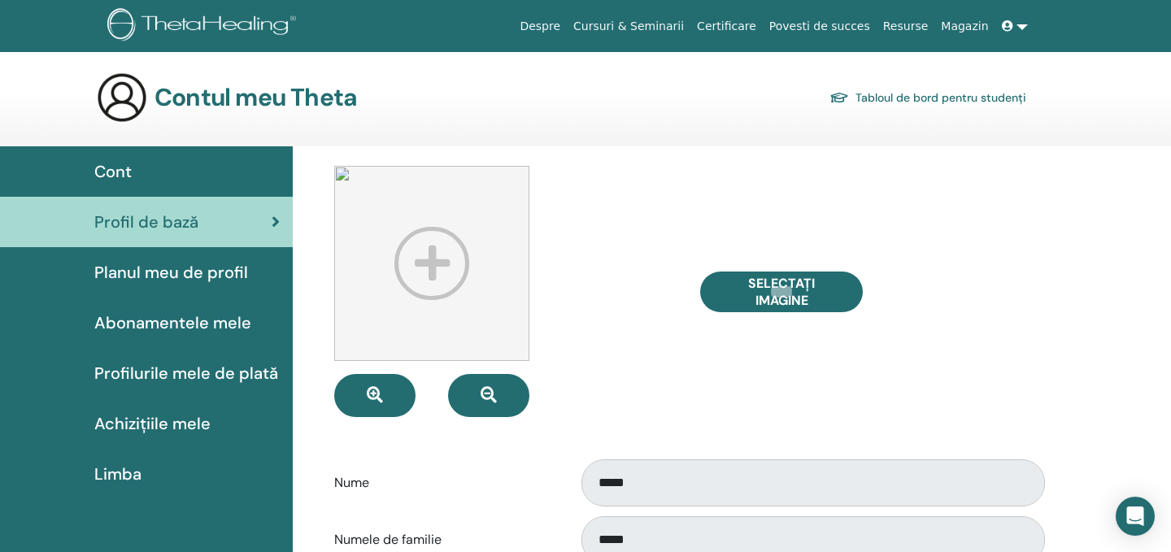
click at [204, 275] on span "Planul meu de profil" at bounding box center [171, 272] width 154 height 24
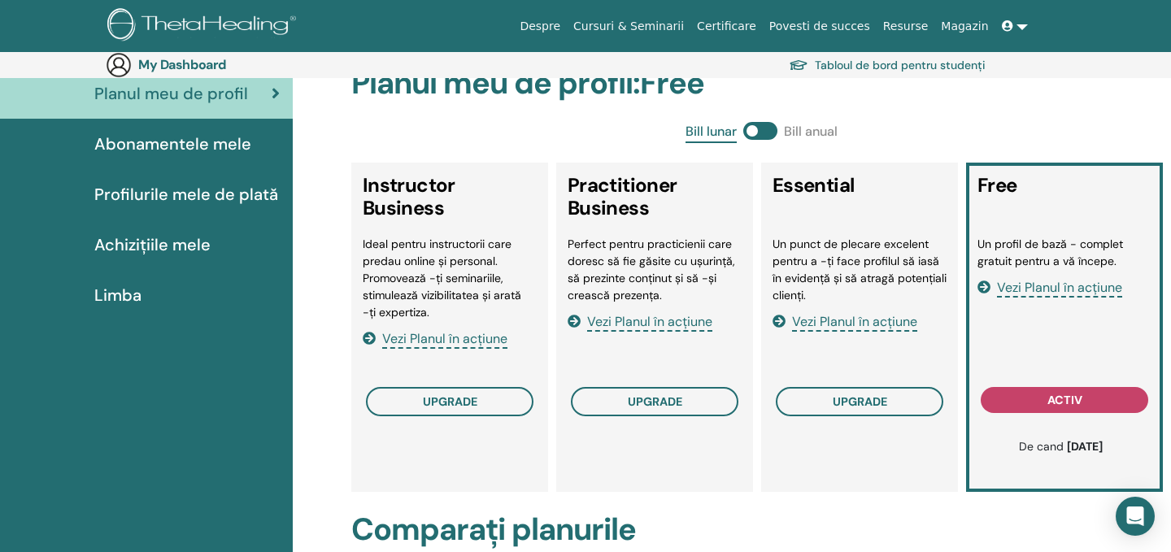
scroll to position [206, 0]
click at [200, 198] on span "Profilurile mele de plată" at bounding box center [186, 193] width 184 height 24
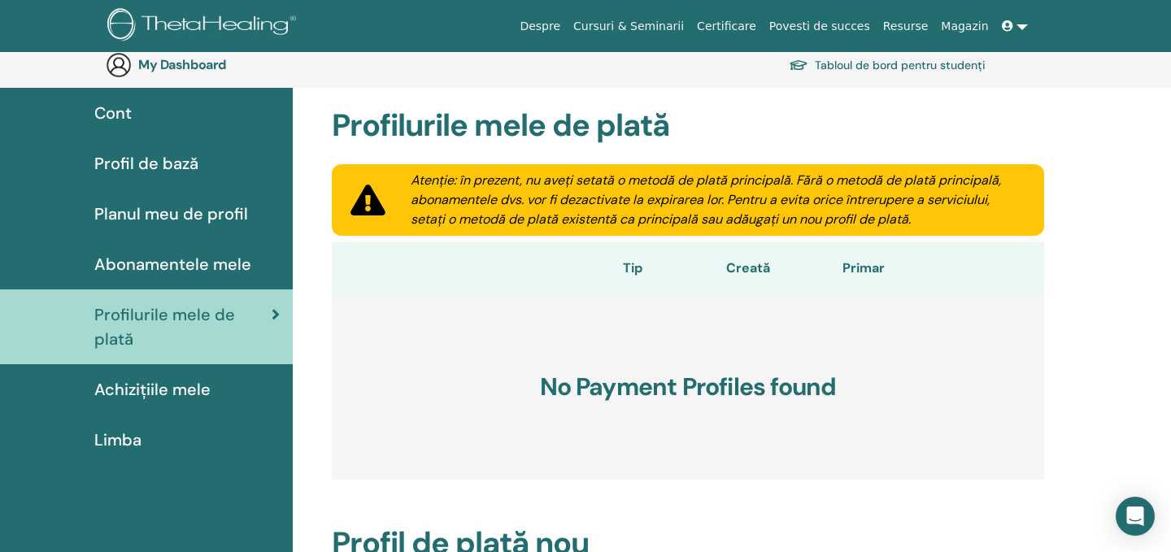
scroll to position [196, 0]
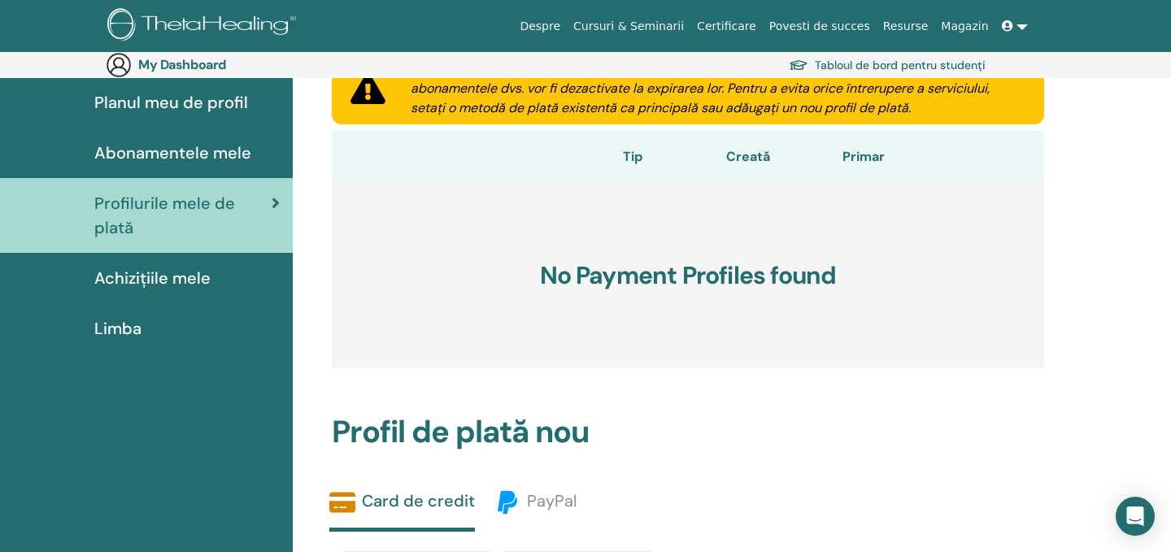
click at [195, 280] on span "Achizițiile mele" at bounding box center [152, 278] width 116 height 24
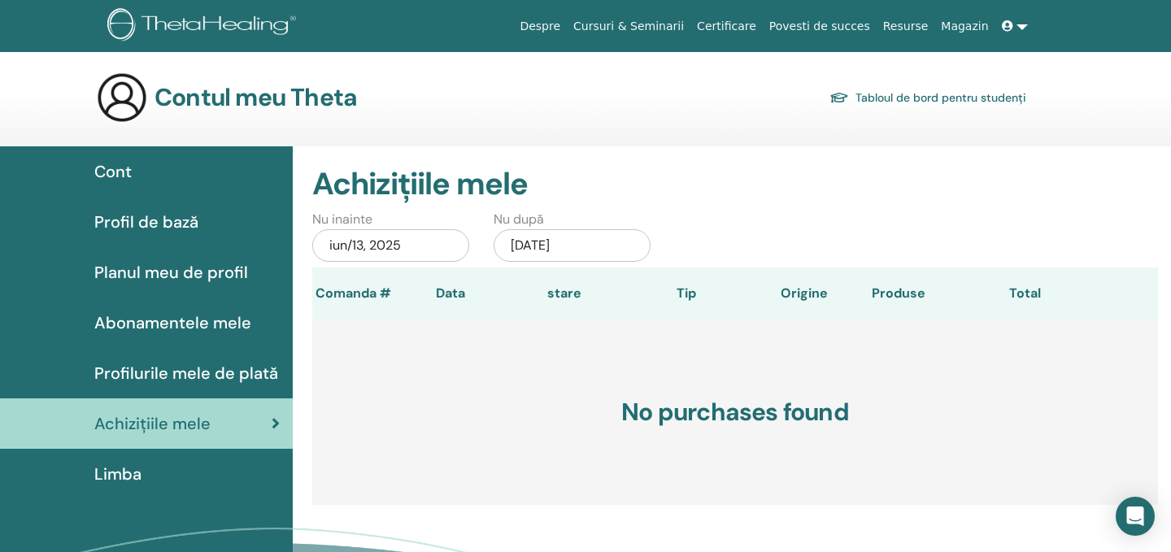
click at [146, 176] on div "Cont" at bounding box center [146, 171] width 267 height 24
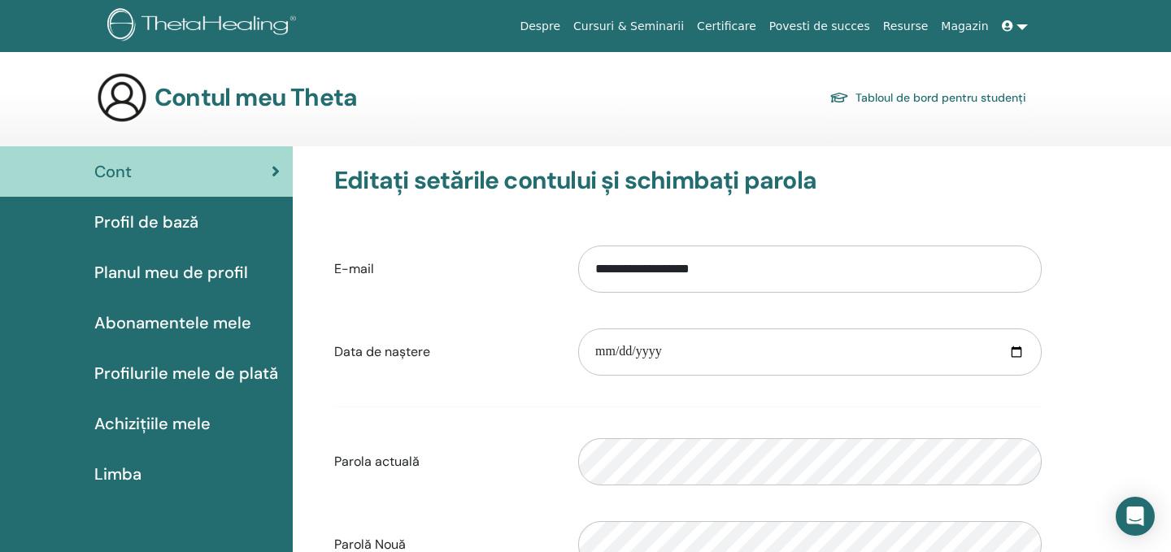
click at [167, 219] on span "Profil de bază" at bounding box center [146, 222] width 104 height 24
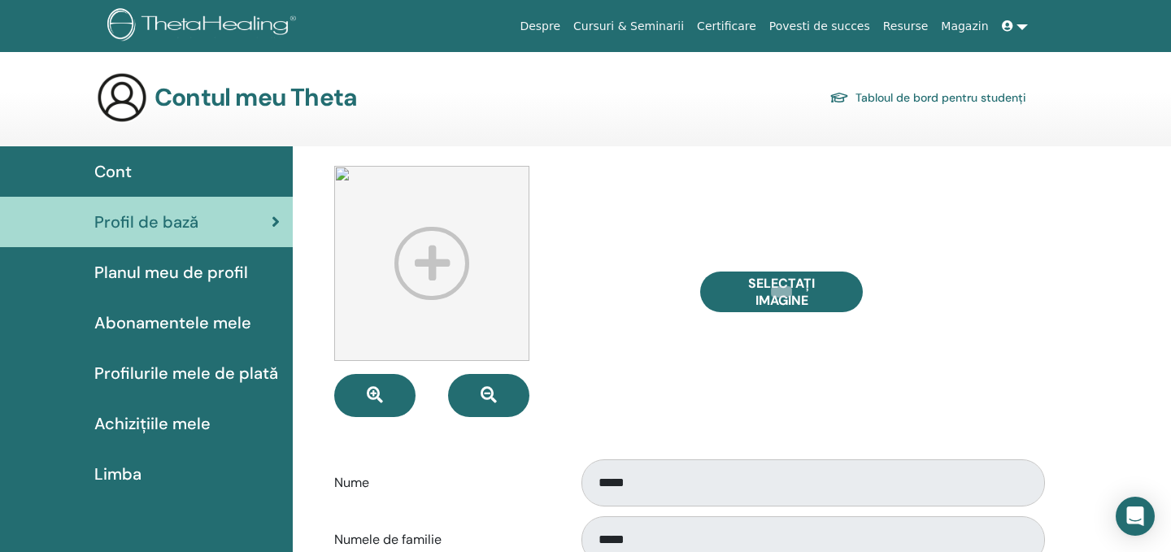
click at [205, 271] on span "Planul meu de profil" at bounding box center [171, 272] width 154 height 24
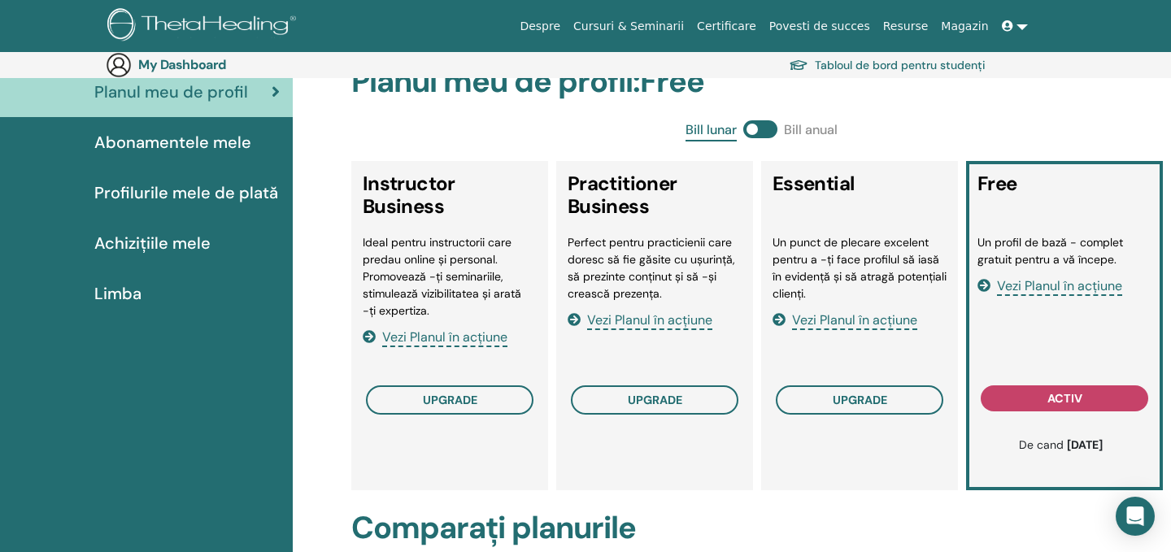
scroll to position [176, 0]
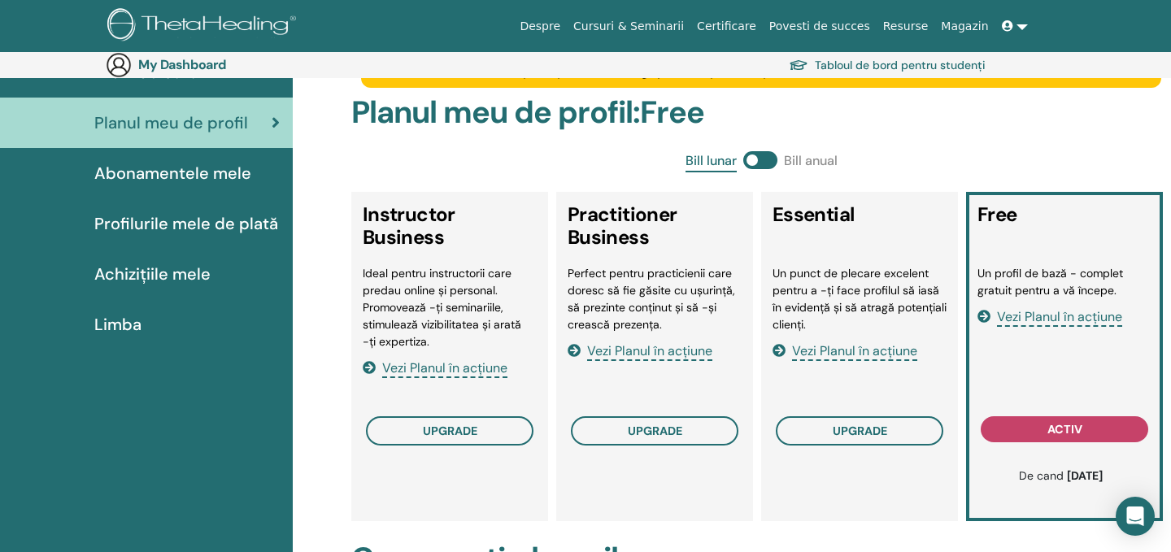
click at [180, 185] on span "Abonamentele mele" at bounding box center [172, 173] width 157 height 24
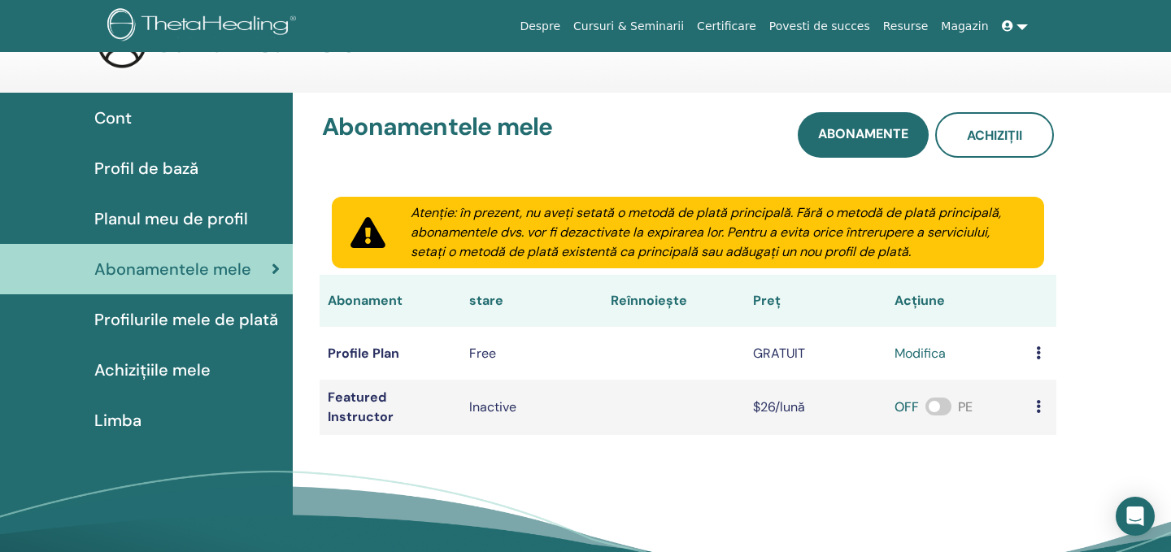
scroll to position [59, 0]
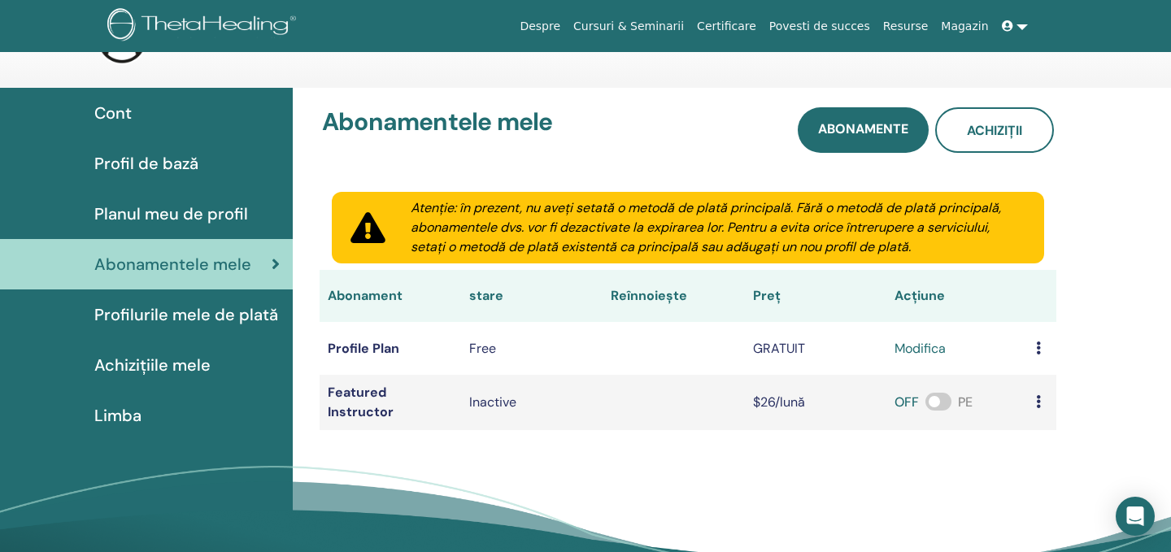
click at [128, 218] on span "Planul meu de profil" at bounding box center [171, 214] width 154 height 24
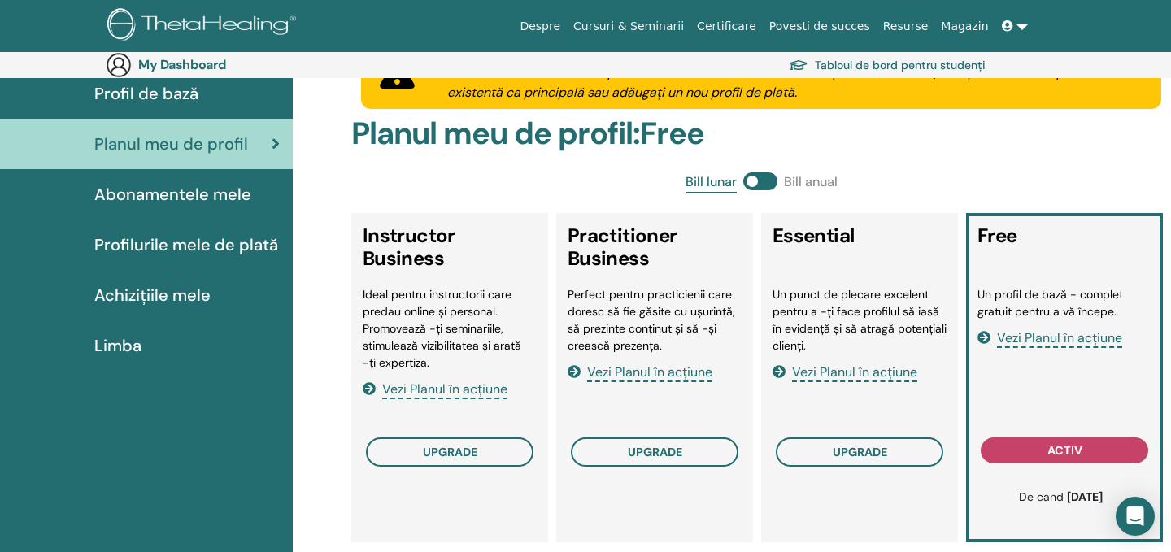
scroll to position [180, 0]
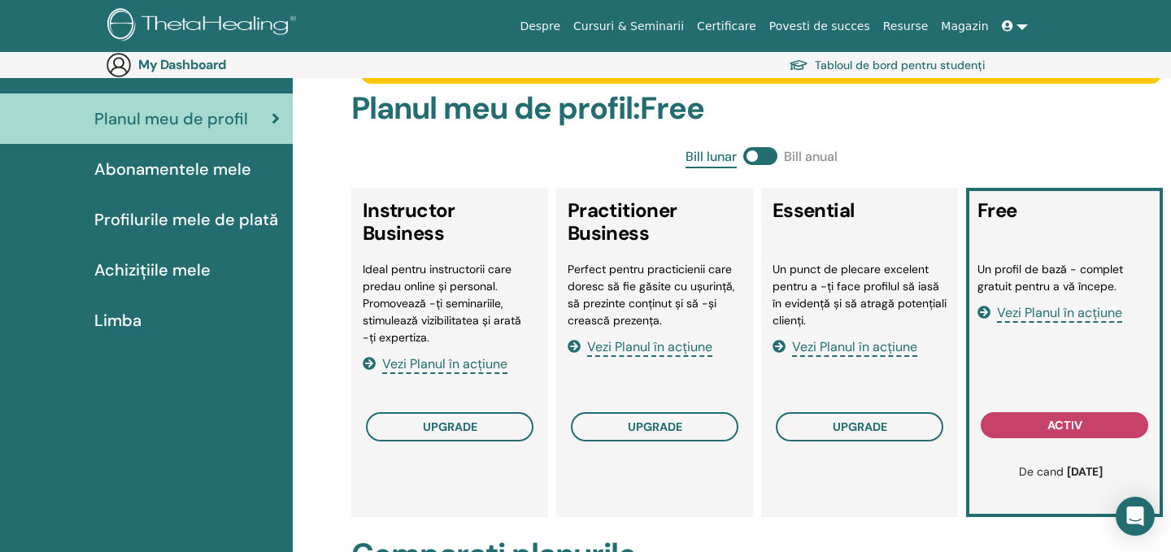
click at [1059, 318] on span "Vezi Planul în acțiune" at bounding box center [1059, 313] width 125 height 19
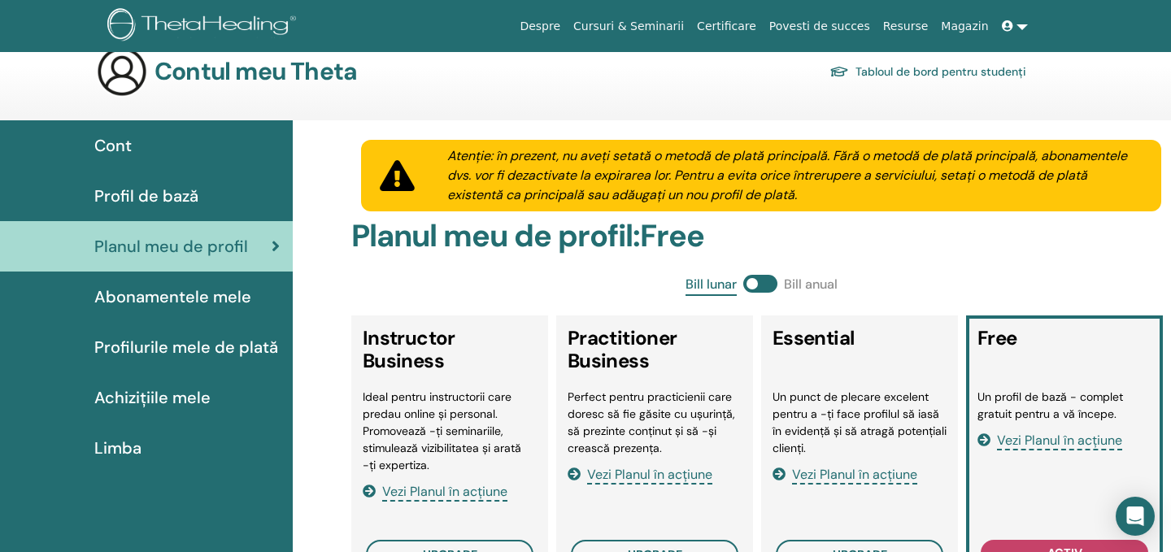
scroll to position [0, 0]
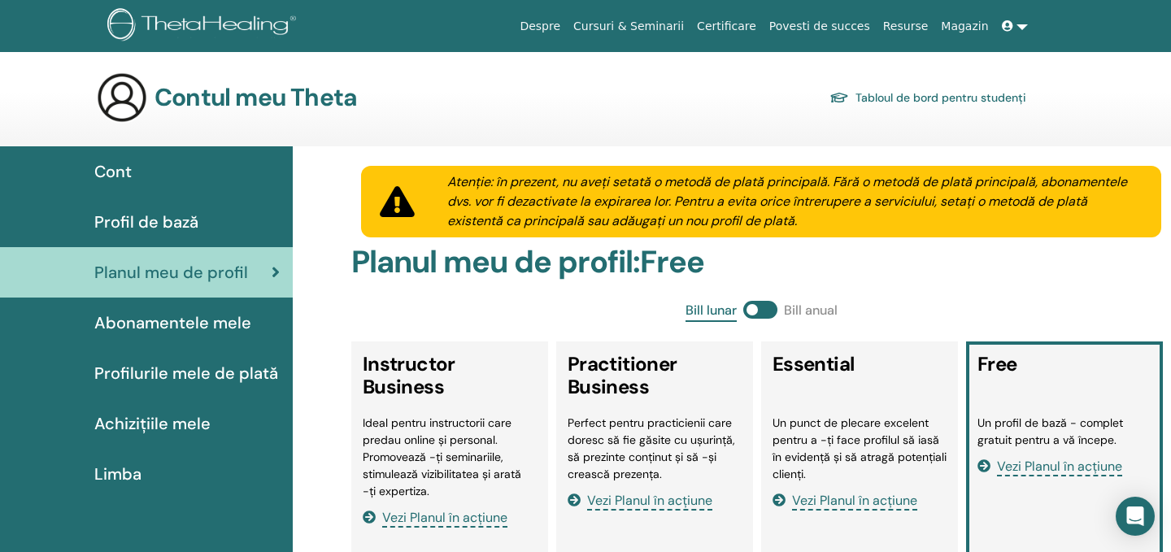
click at [137, 230] on span "Profil de bază" at bounding box center [146, 222] width 104 height 24
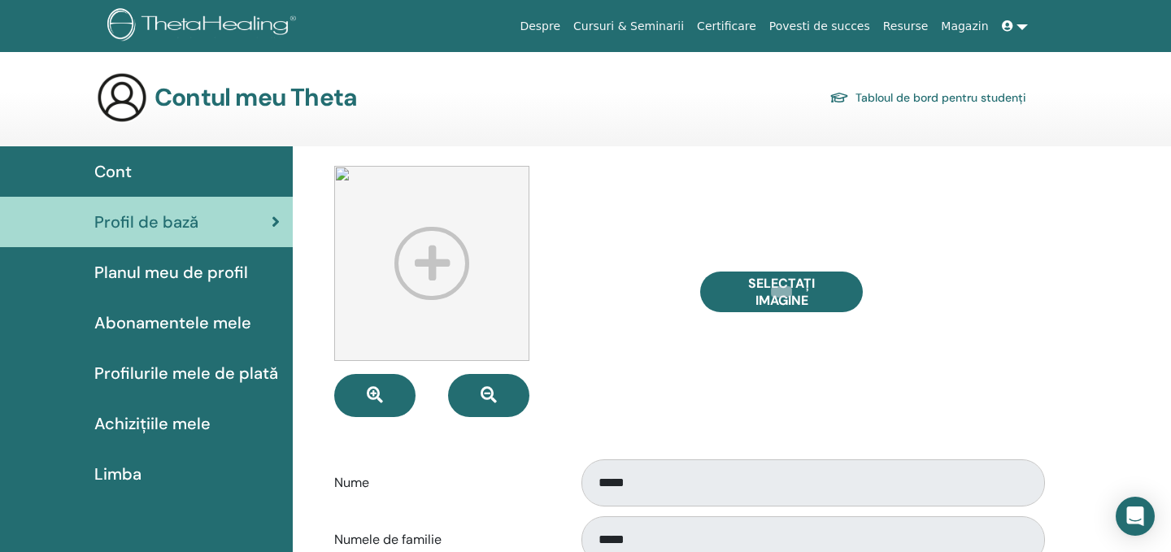
click at [133, 164] on div "Cont" at bounding box center [146, 171] width 267 height 24
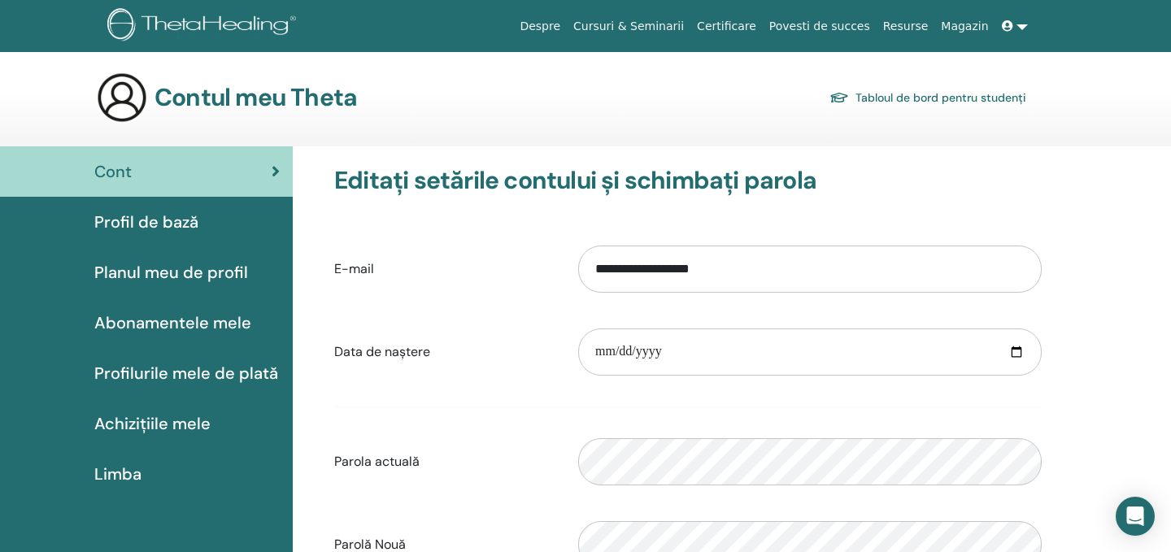
click at [188, 215] on span "Profil de bază" at bounding box center [146, 222] width 104 height 24
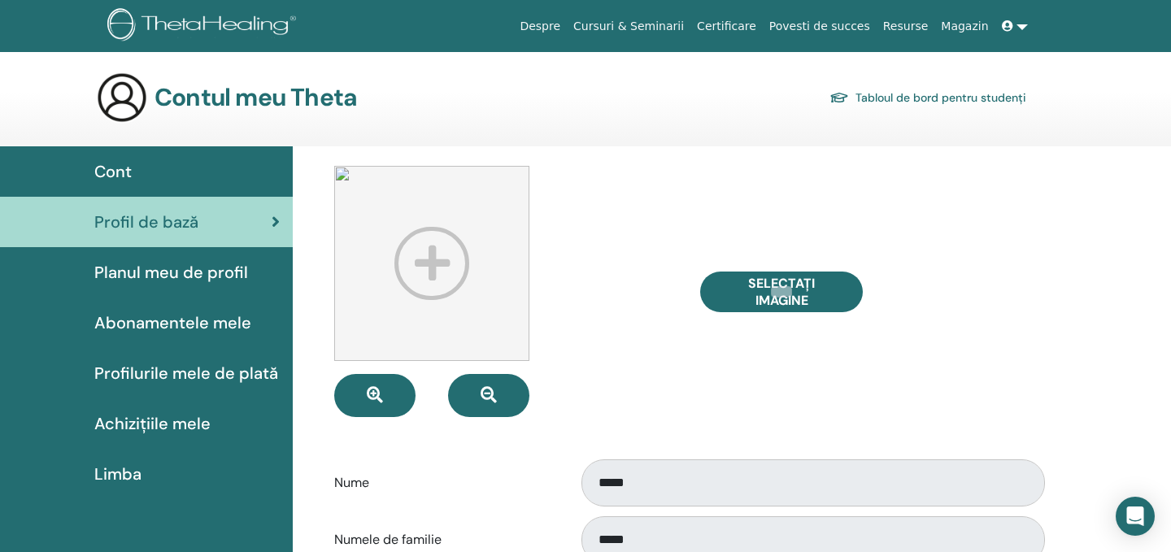
click at [241, 274] on span "Planul meu de profil" at bounding box center [171, 272] width 154 height 24
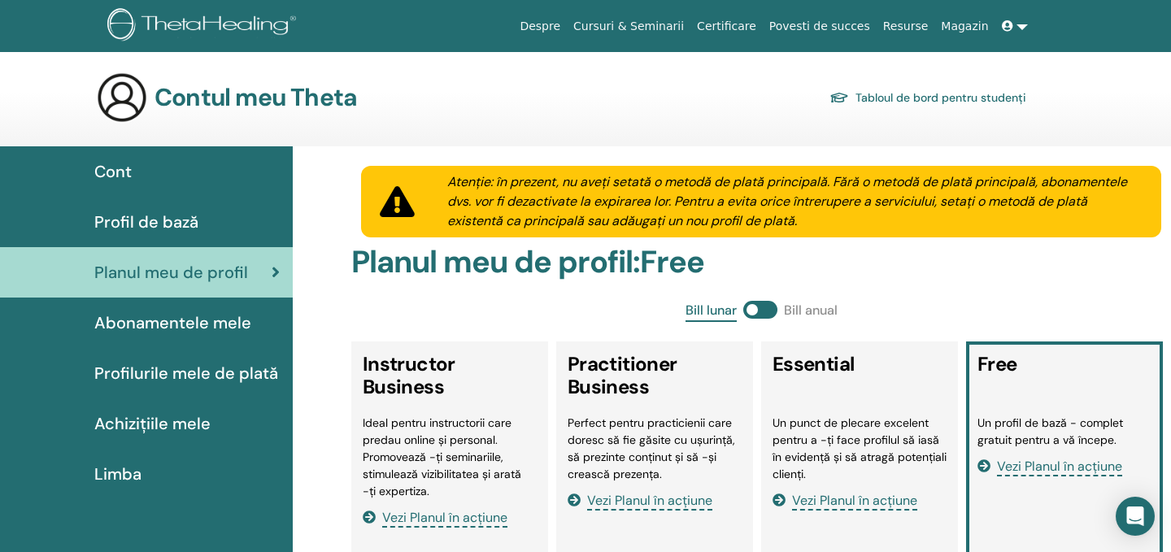
click at [1010, 26] on icon at bounding box center [1007, 25] width 11 height 11
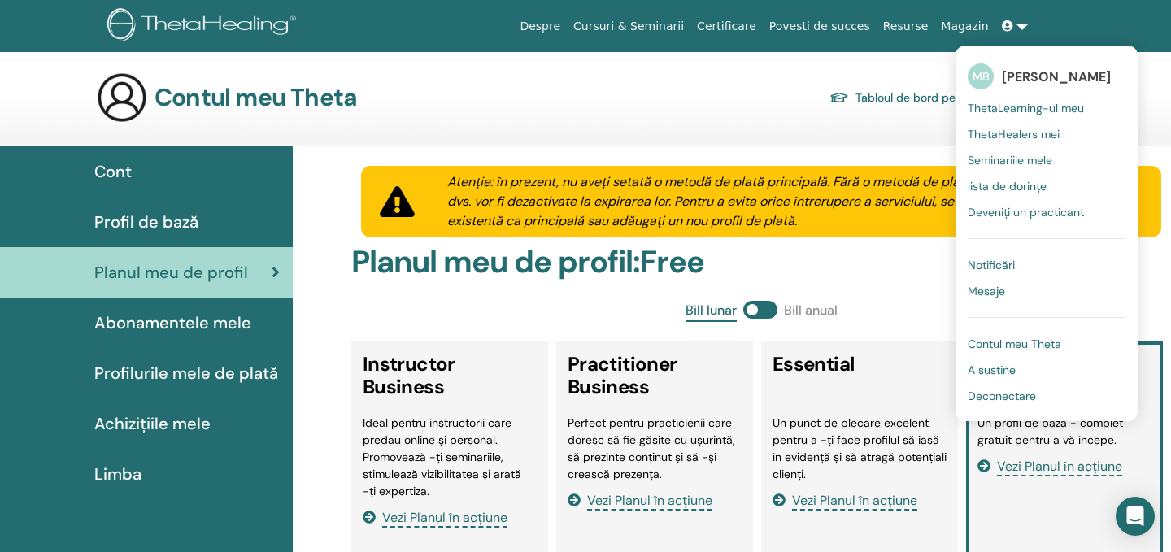
click at [924, 21] on link "Resurse" at bounding box center [905, 26] width 59 height 30
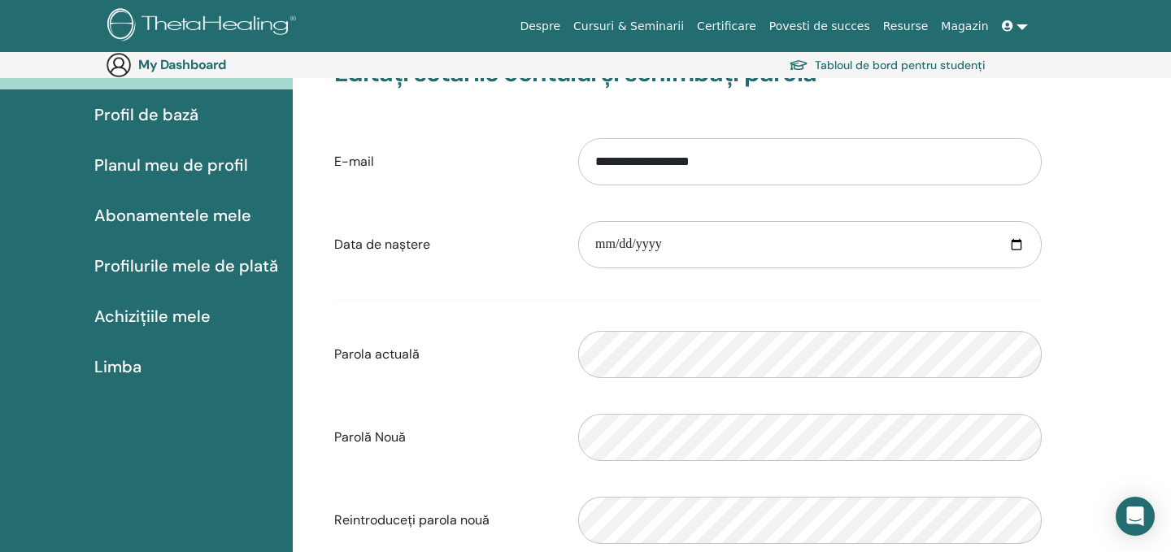
scroll to position [85, 0]
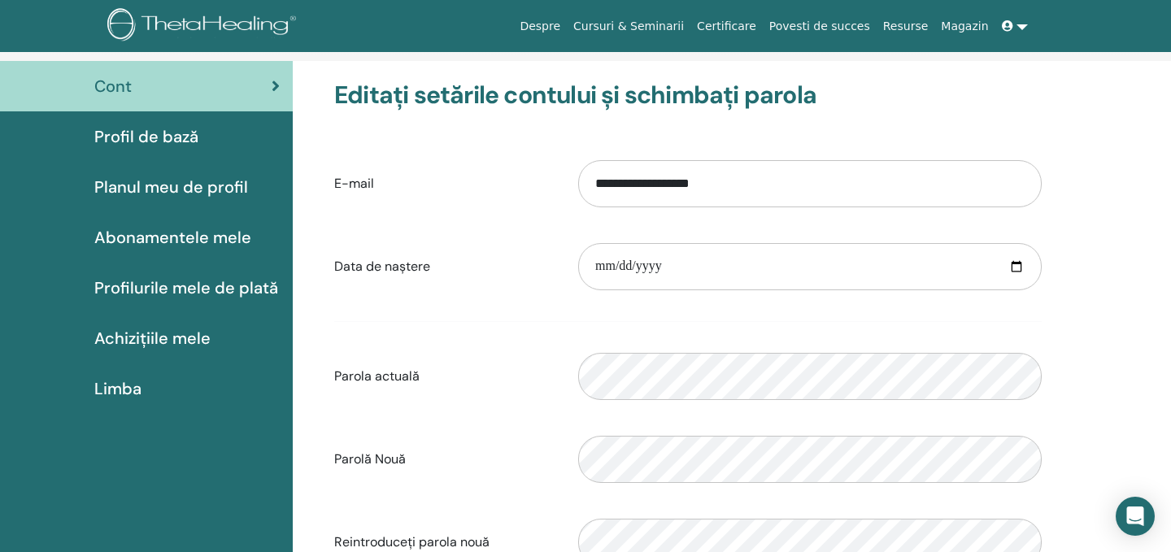
click at [189, 189] on span "Planul meu de profil" at bounding box center [171, 187] width 154 height 24
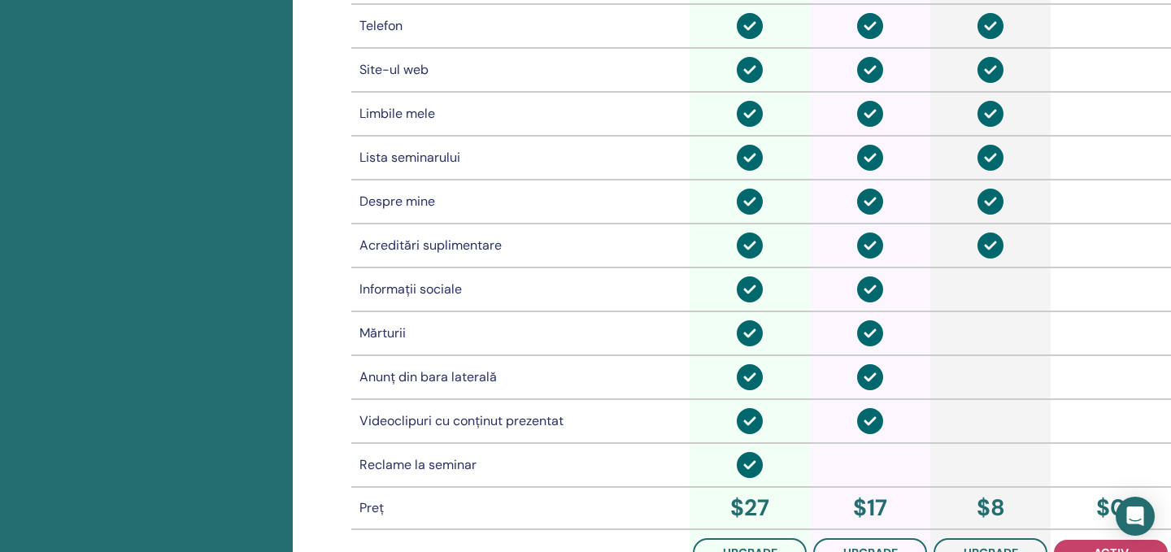
scroll to position [1138, 0]
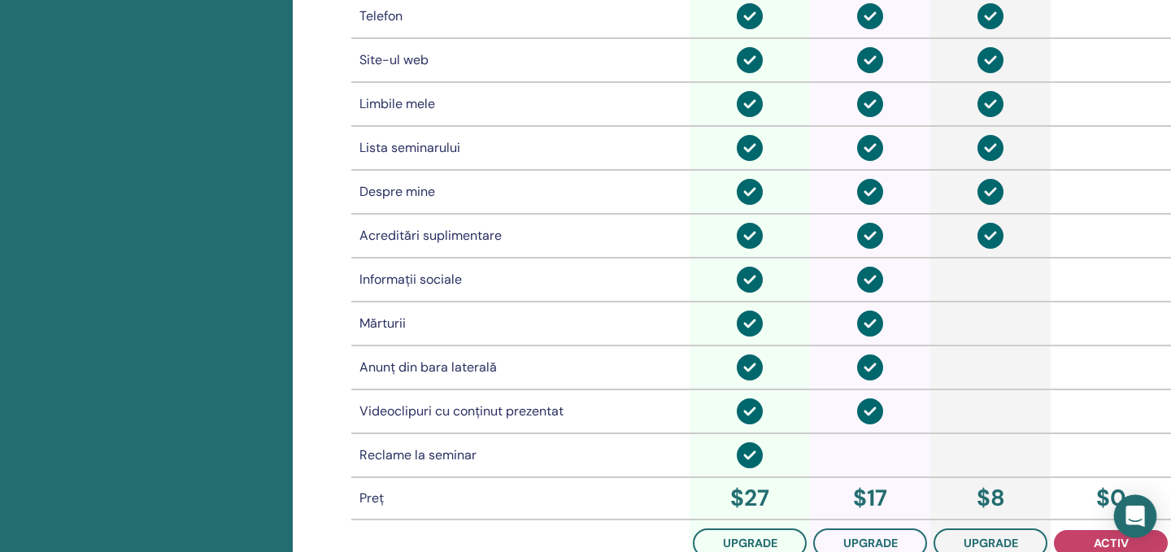
click at [1133, 517] on icon "Open Intercom Messenger" at bounding box center [1134, 516] width 19 height 21
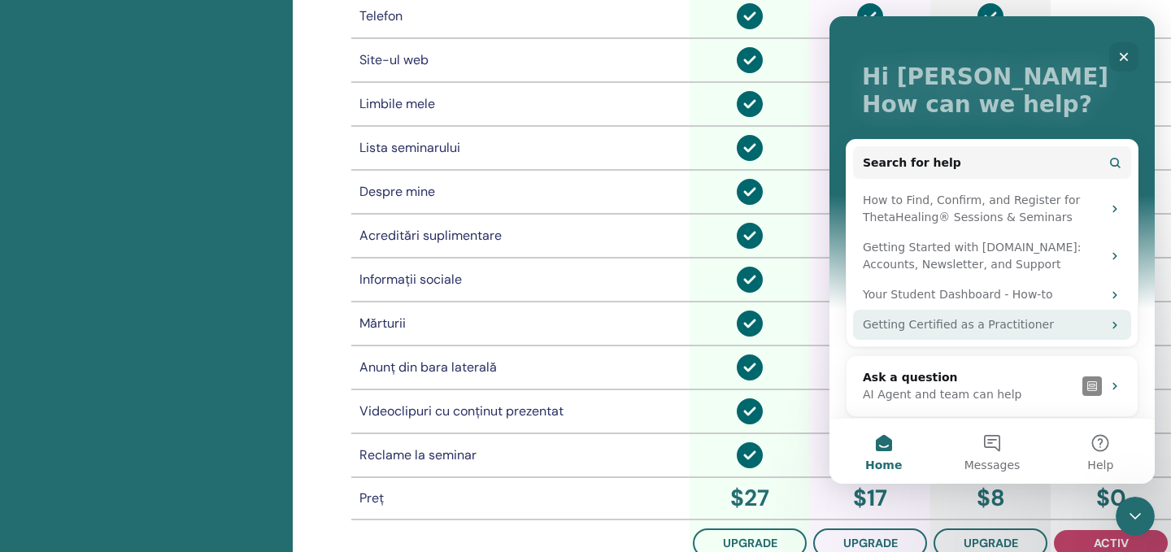
scroll to position [76, 0]
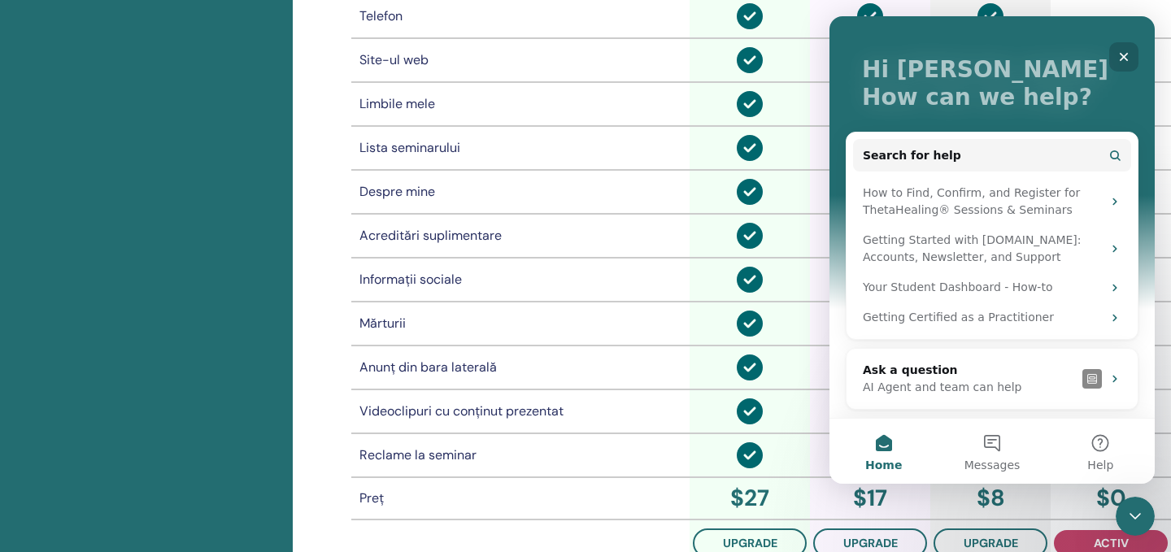
click at [1125, 54] on icon "Close" at bounding box center [1124, 57] width 9 height 9
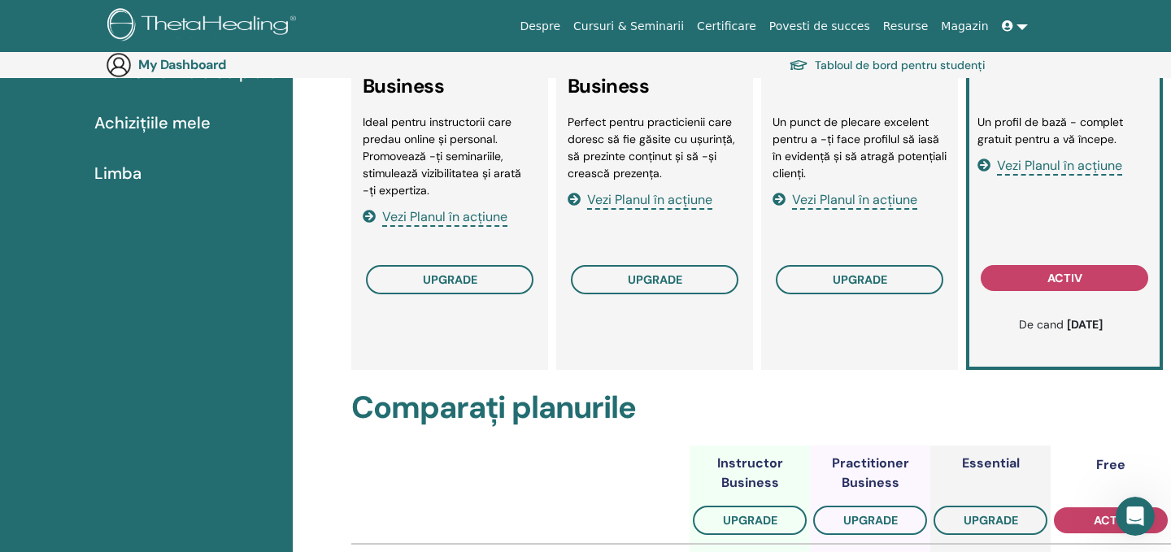
scroll to position [320, 0]
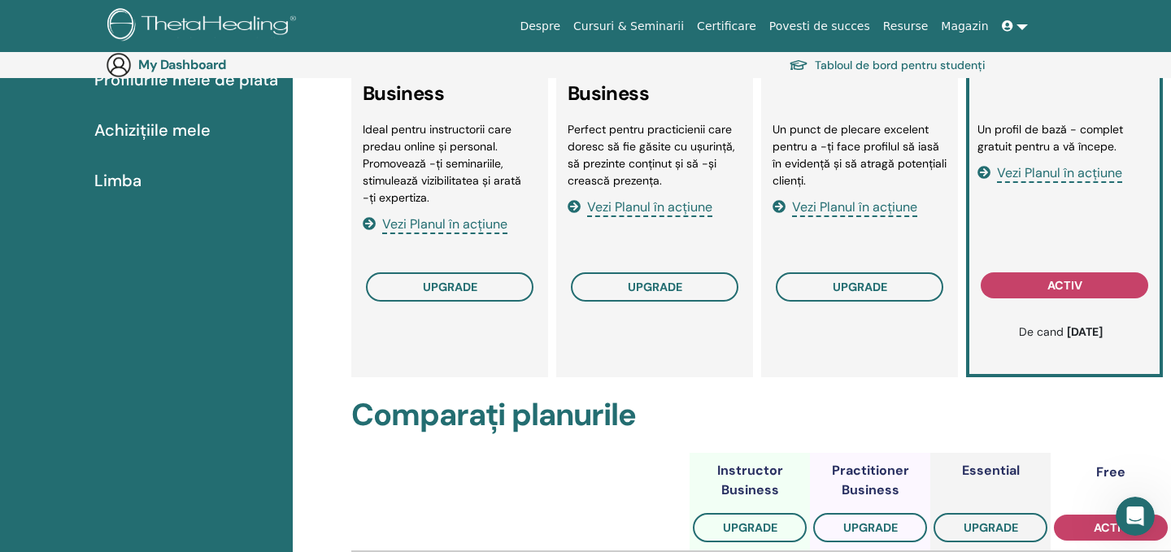
click at [1048, 176] on span "Vezi Planul în acțiune" at bounding box center [1059, 173] width 125 height 19
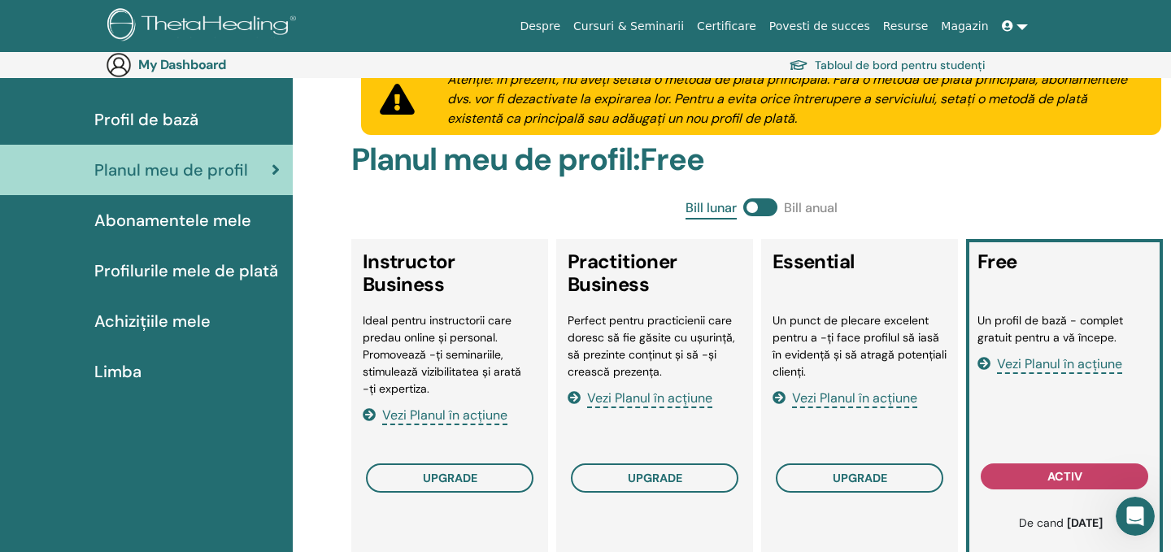
scroll to position [0, 0]
